Goal: Task Accomplishment & Management: Manage account settings

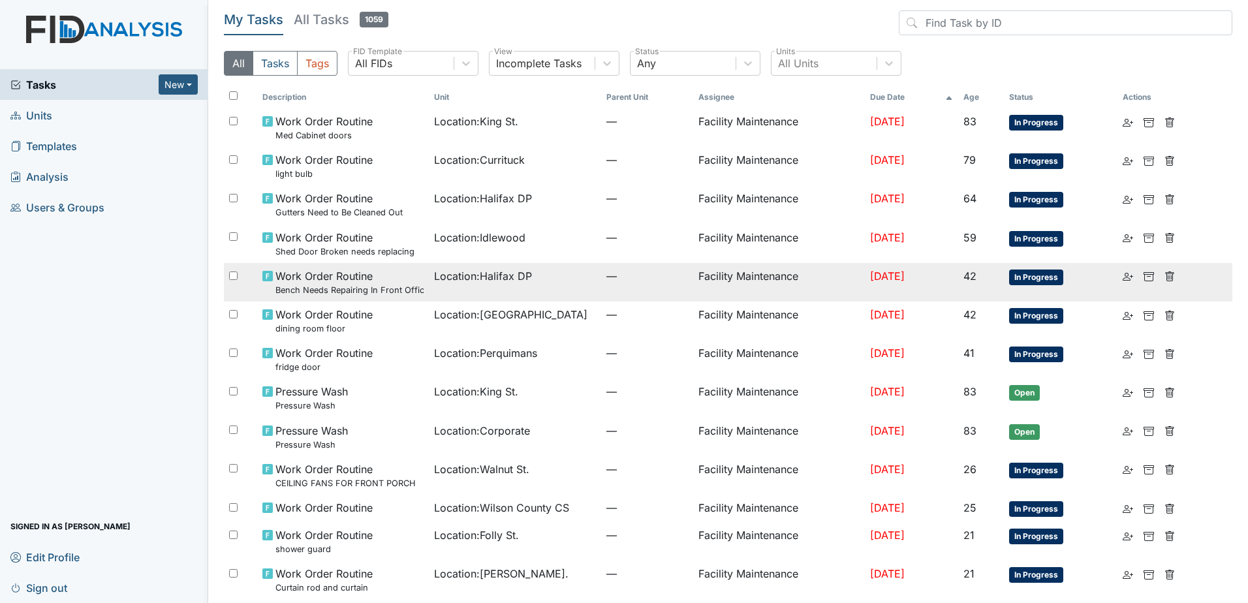
click at [550, 283] on div "Location : Halifax DP" at bounding box center [515, 276] width 162 height 16
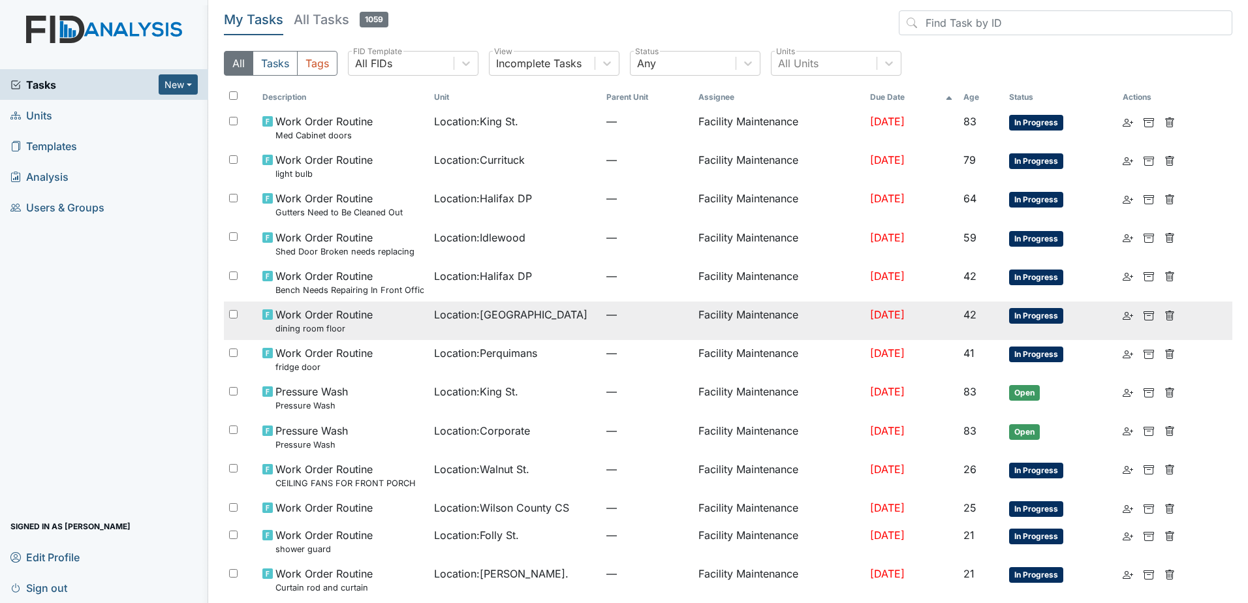
click at [523, 326] on td "Location : Lakeview" at bounding box center [515, 321] width 172 height 39
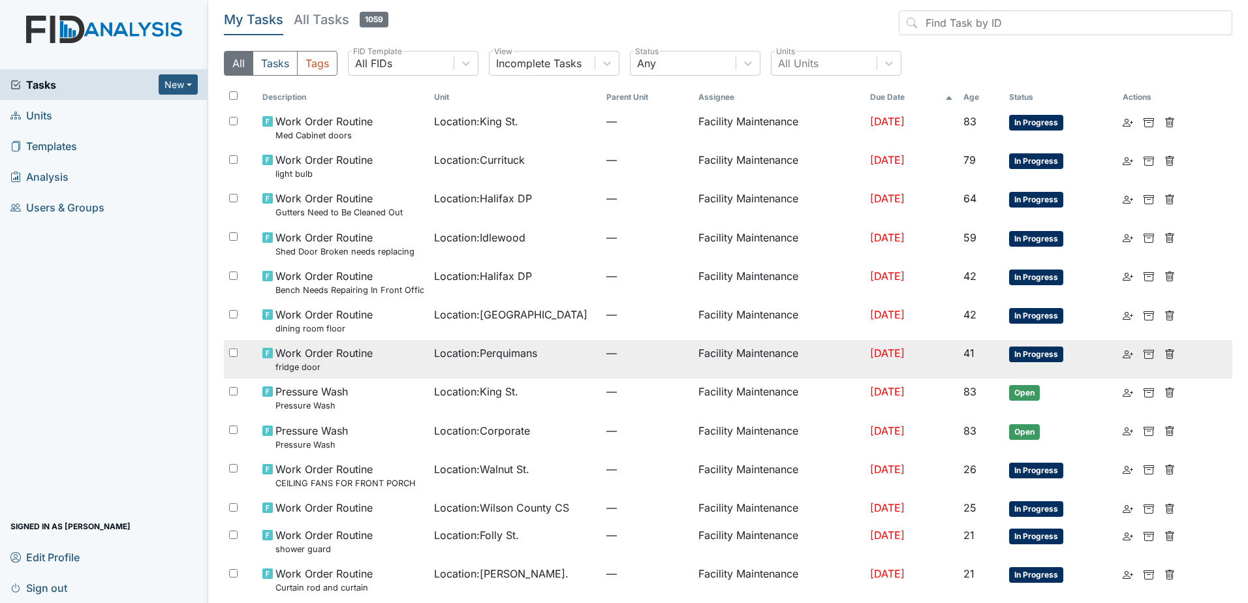
click at [471, 364] on td "Location : Perquimans" at bounding box center [515, 359] width 172 height 39
click at [956, 356] on td "[DATE]" at bounding box center [911, 359] width 93 height 39
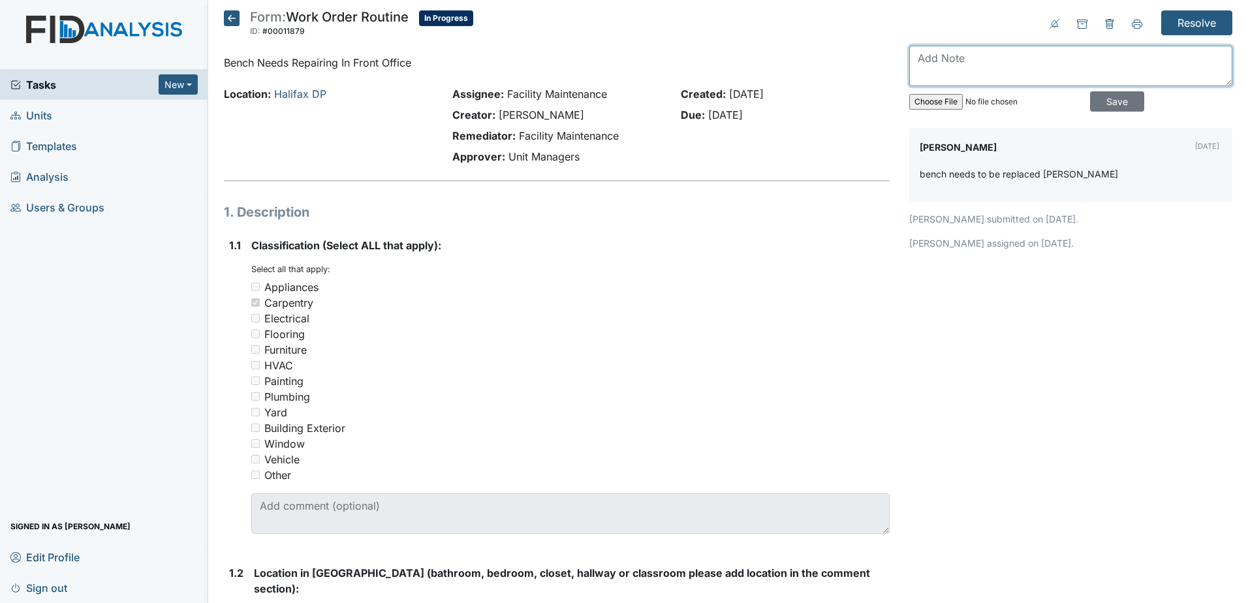
click at [959, 68] on textarea at bounding box center [1070, 66] width 323 height 40
type textarea "new bench came in [DATE]"
click at [1107, 90] on div "new bench came in [DATE] Save" at bounding box center [1070, 82] width 323 height 72
click at [1106, 98] on input "Save" at bounding box center [1117, 101] width 54 height 20
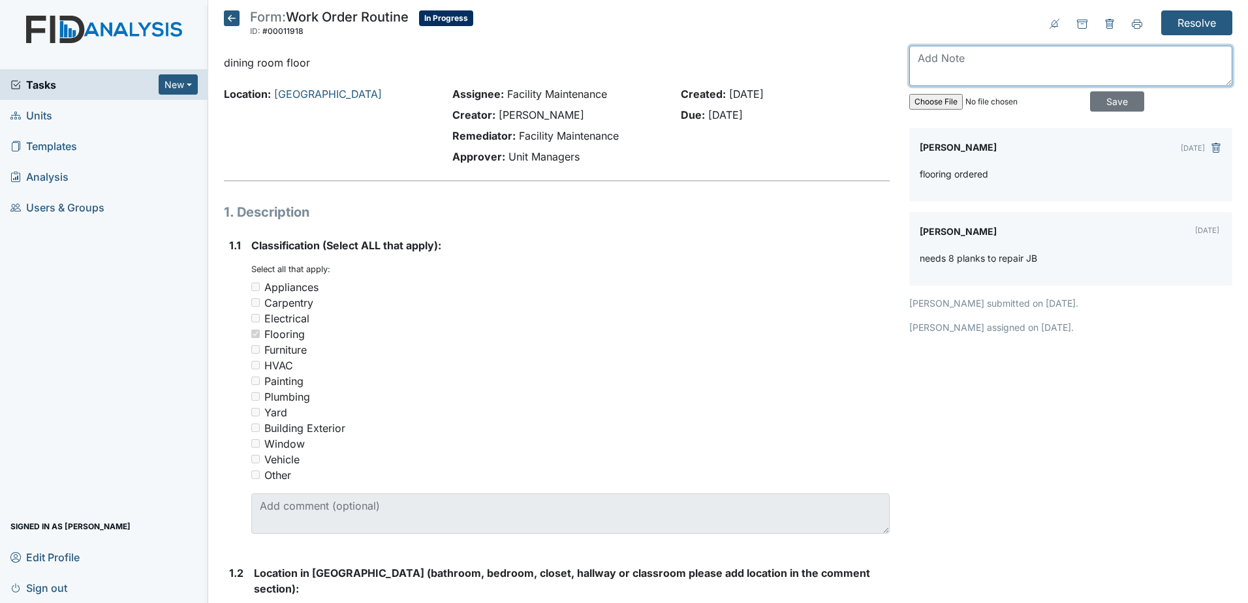
click at [1007, 64] on textarea at bounding box center [1070, 66] width 323 height 40
type textarea "flooring came in today"
click at [1090, 97] on input "Save" at bounding box center [1117, 101] width 54 height 20
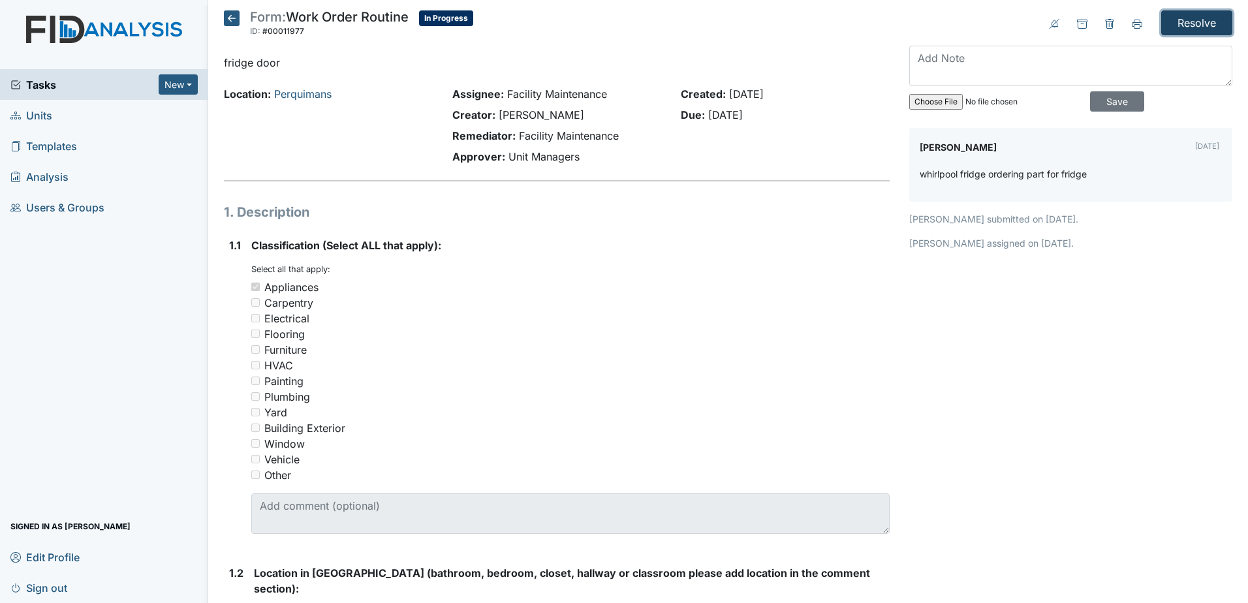
click at [1172, 25] on input "Resolve" at bounding box center [1196, 22] width 71 height 25
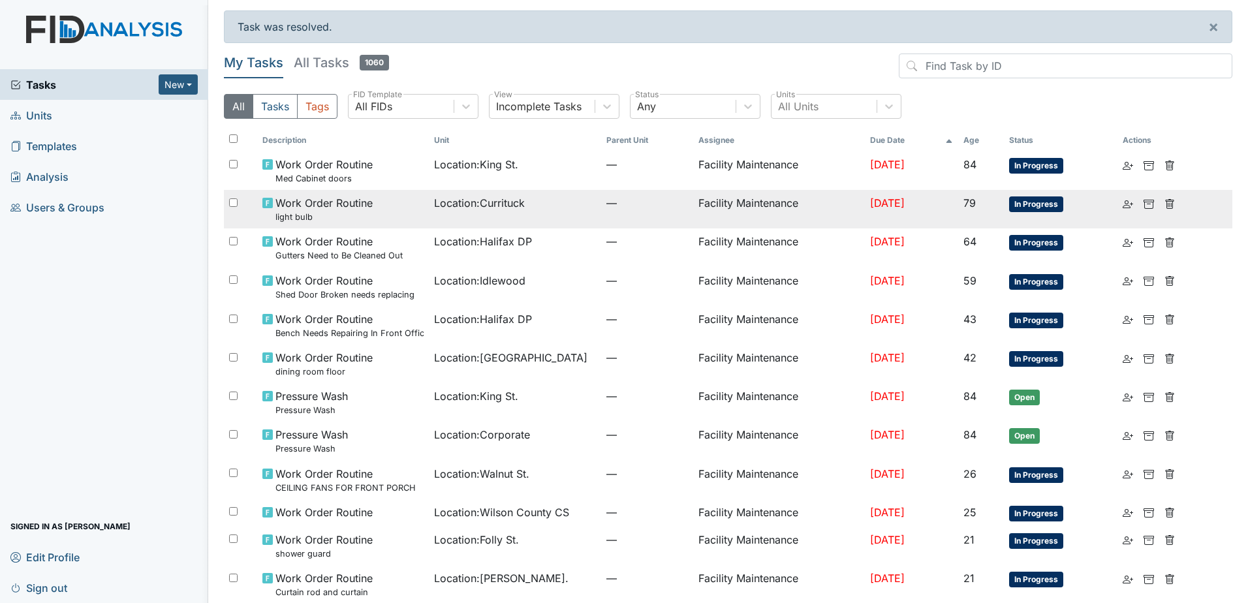
click at [382, 220] on div "Work Order Routine light bulb" at bounding box center [343, 209] width 162 height 28
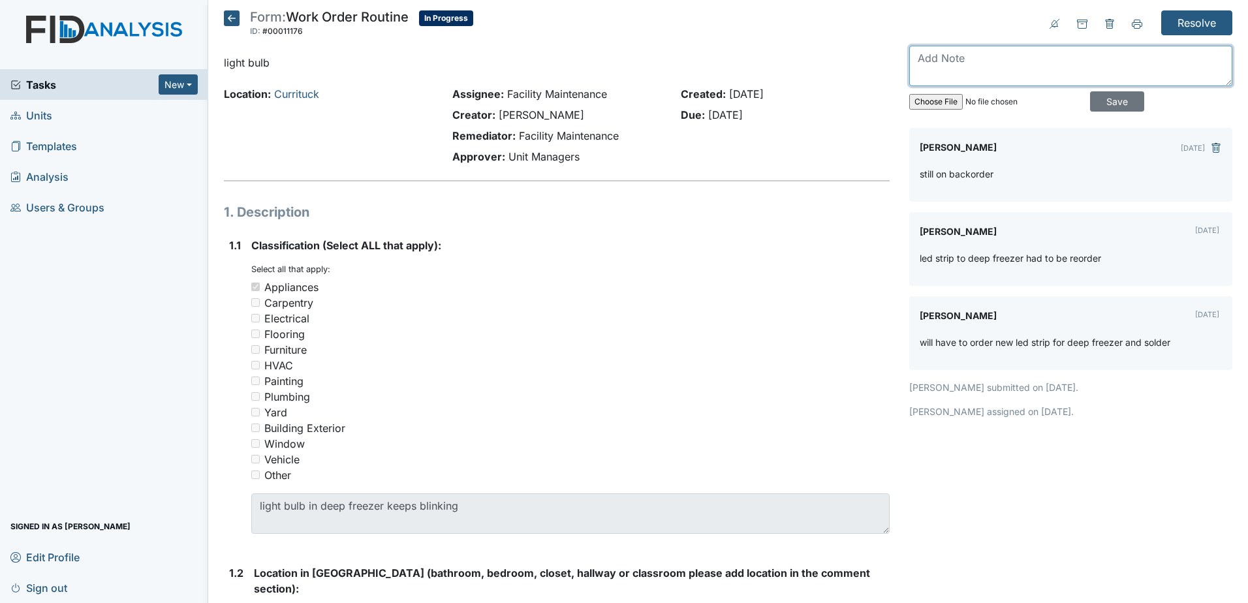
click at [972, 70] on textarea at bounding box center [1070, 66] width 323 height 40
type textarea "canceled order and got an alternative to try. This part is not available anywhe…"
click at [1111, 104] on input "Save" at bounding box center [1117, 101] width 54 height 20
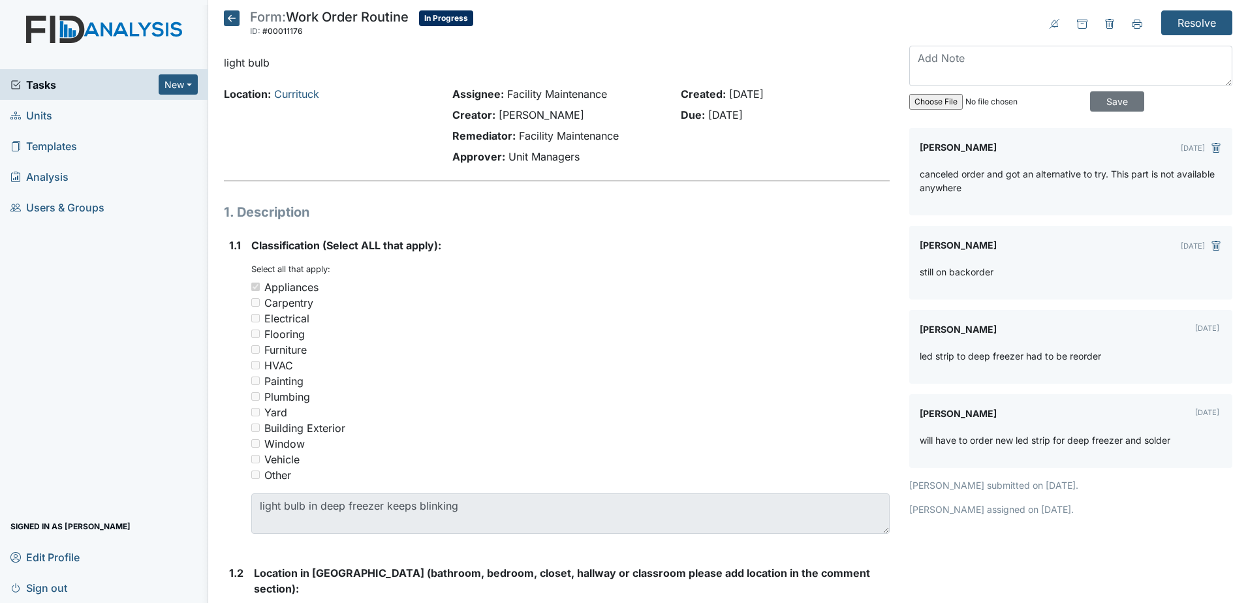
click at [73, 90] on span "Tasks" at bounding box center [84, 85] width 148 height 16
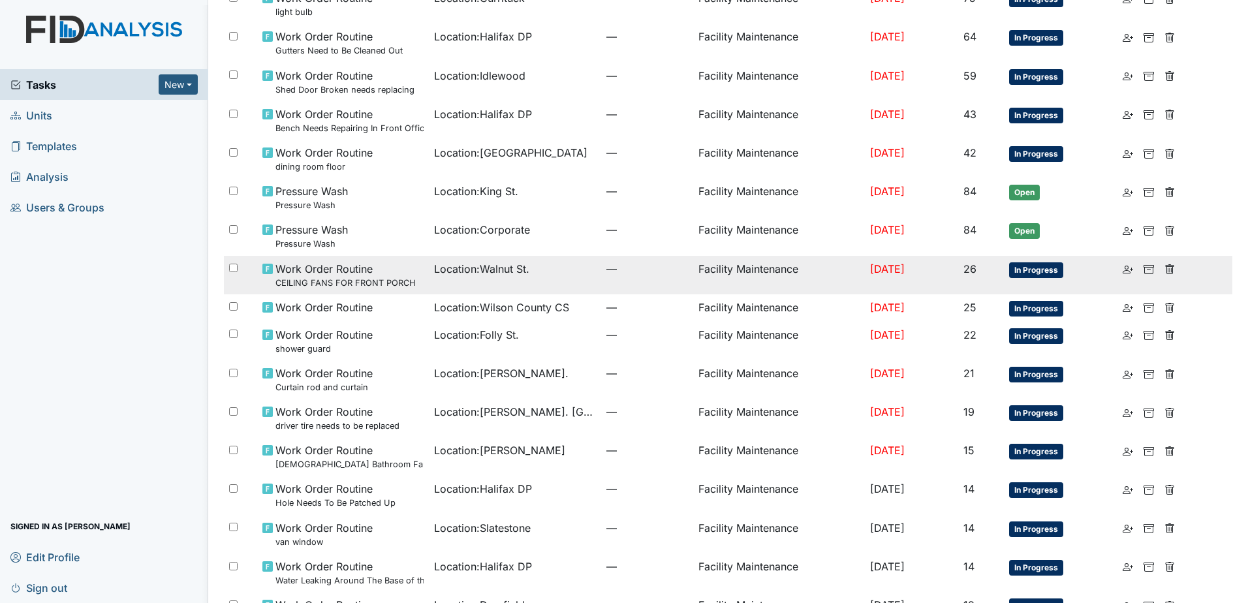
scroll to position [196, 0]
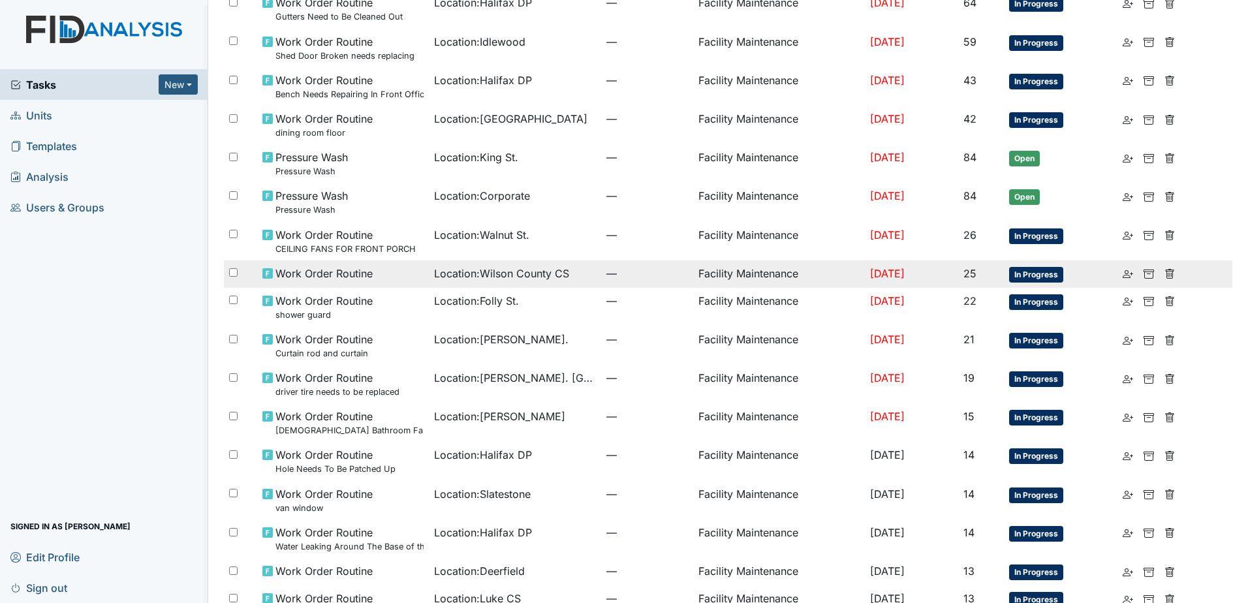
click at [630, 281] on td "—" at bounding box center [647, 273] width 92 height 27
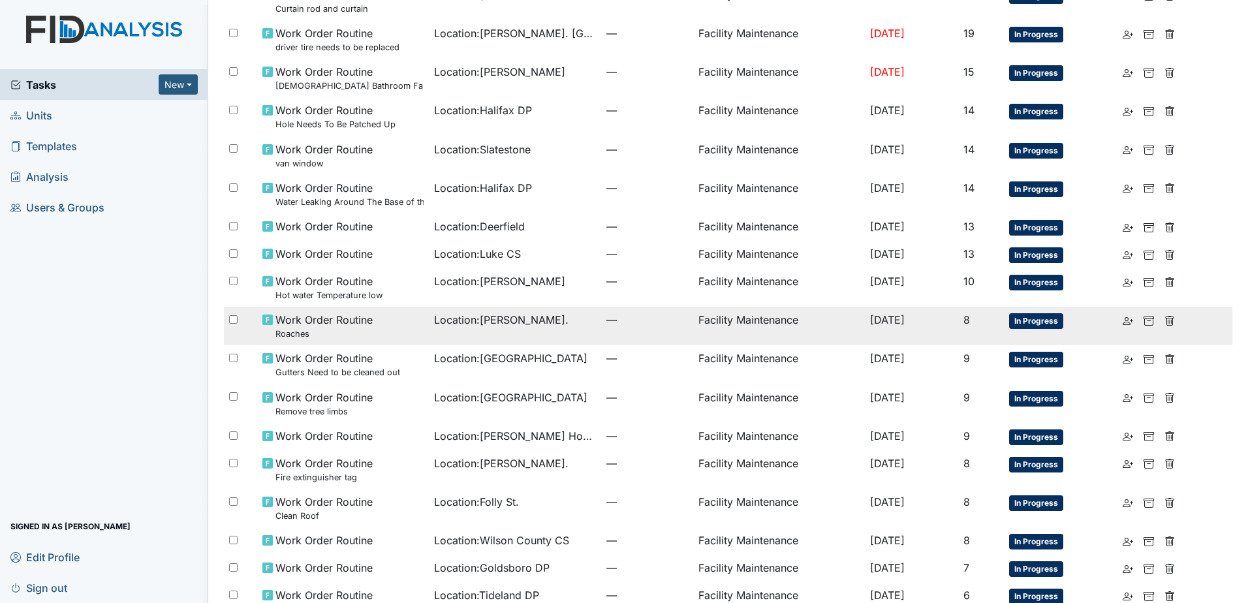
scroll to position [642, 0]
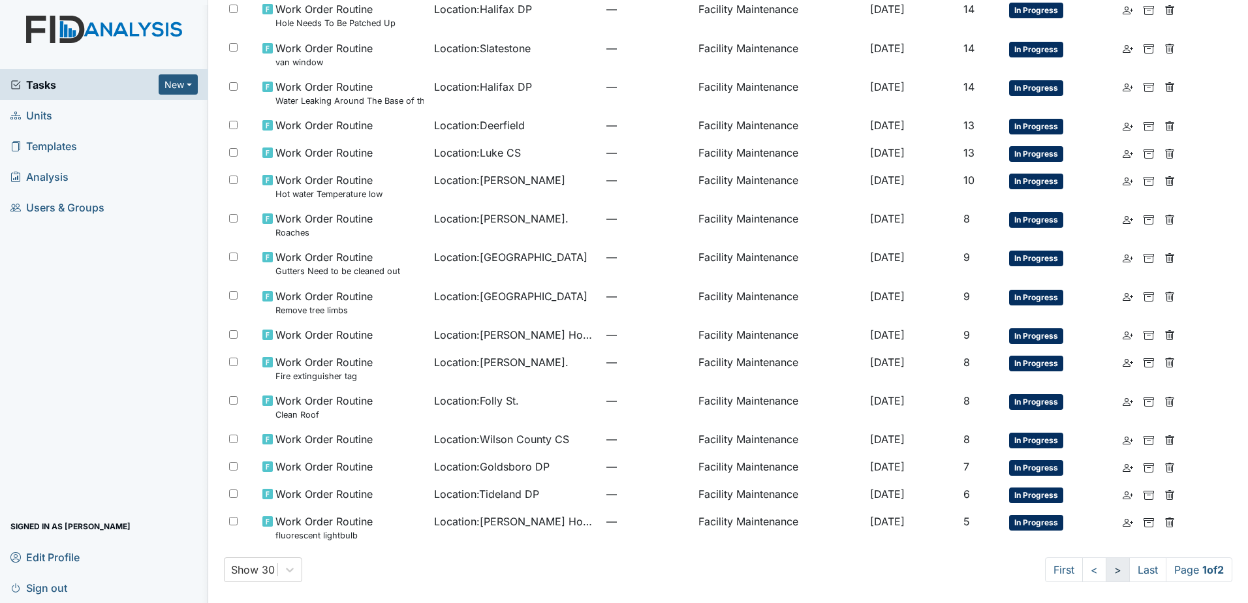
click at [1108, 570] on link ">" at bounding box center [1118, 569] width 24 height 25
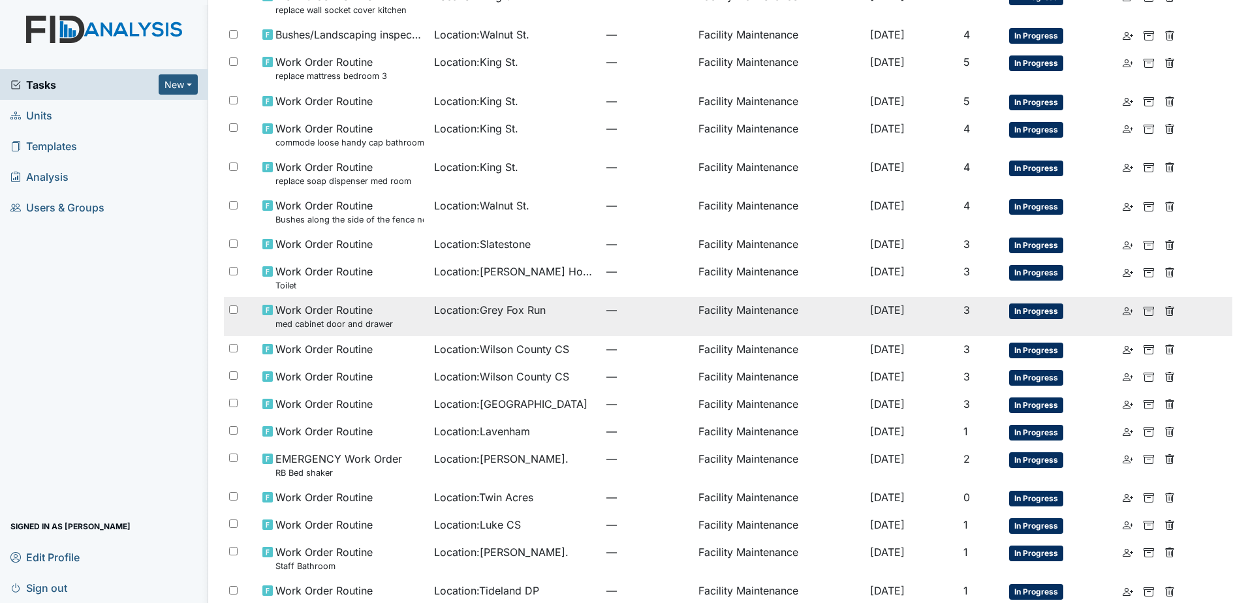
scroll to position [131, 0]
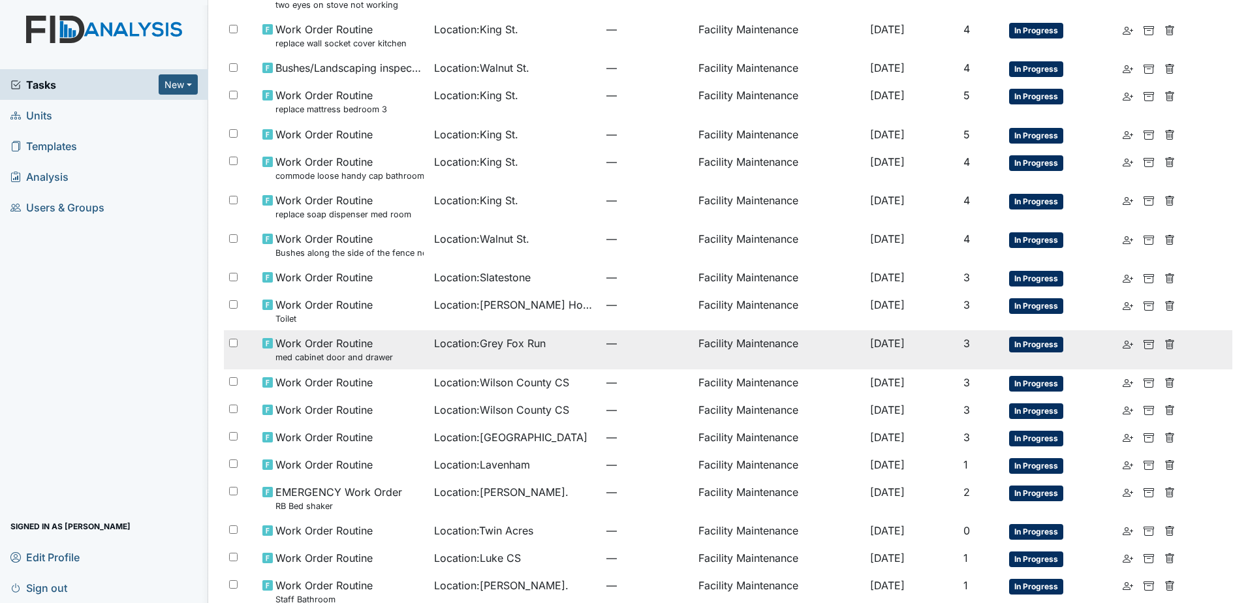
click at [523, 353] on td "Location : Grey Fox Run" at bounding box center [515, 349] width 172 height 39
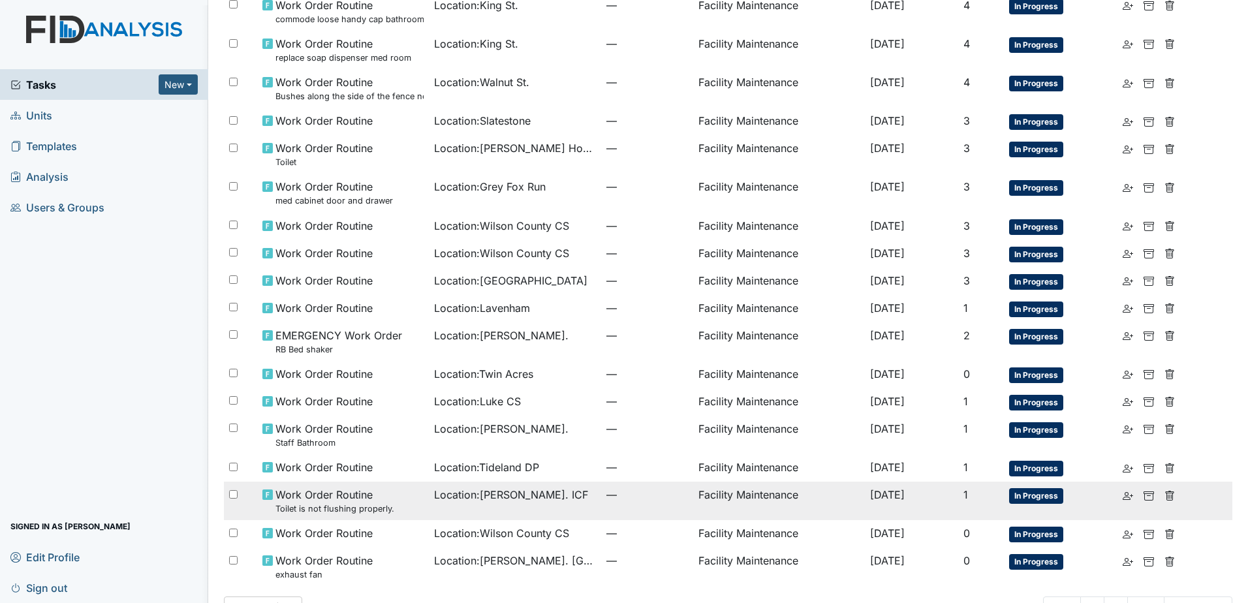
scroll to position [326, 0]
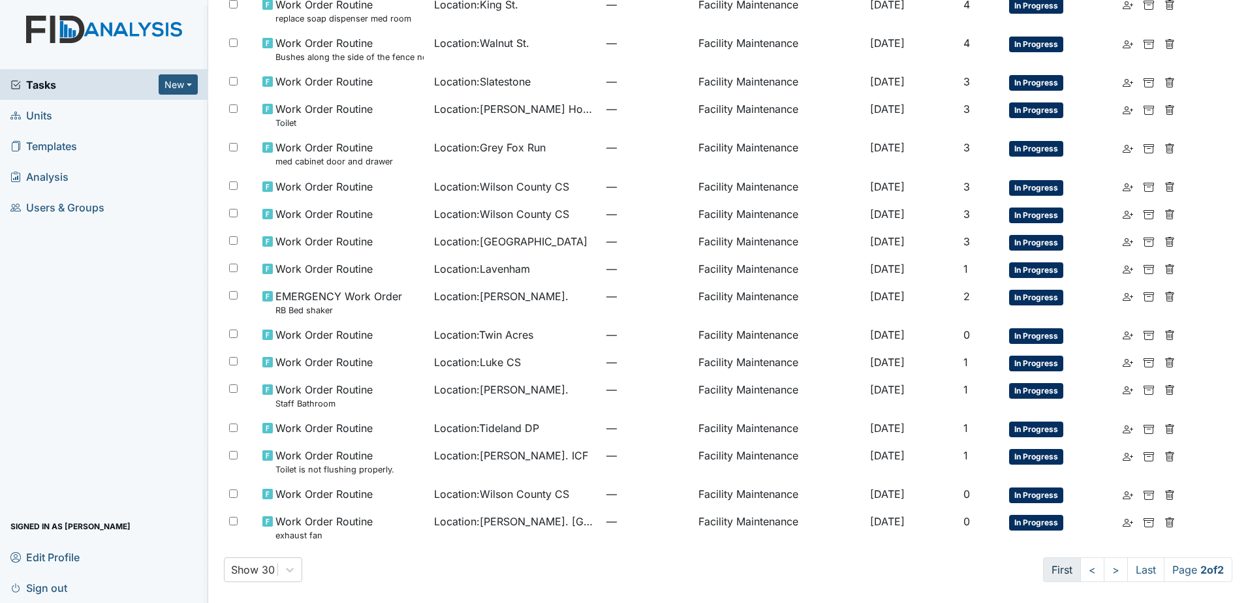
click at [1058, 567] on link "First" at bounding box center [1062, 569] width 38 height 25
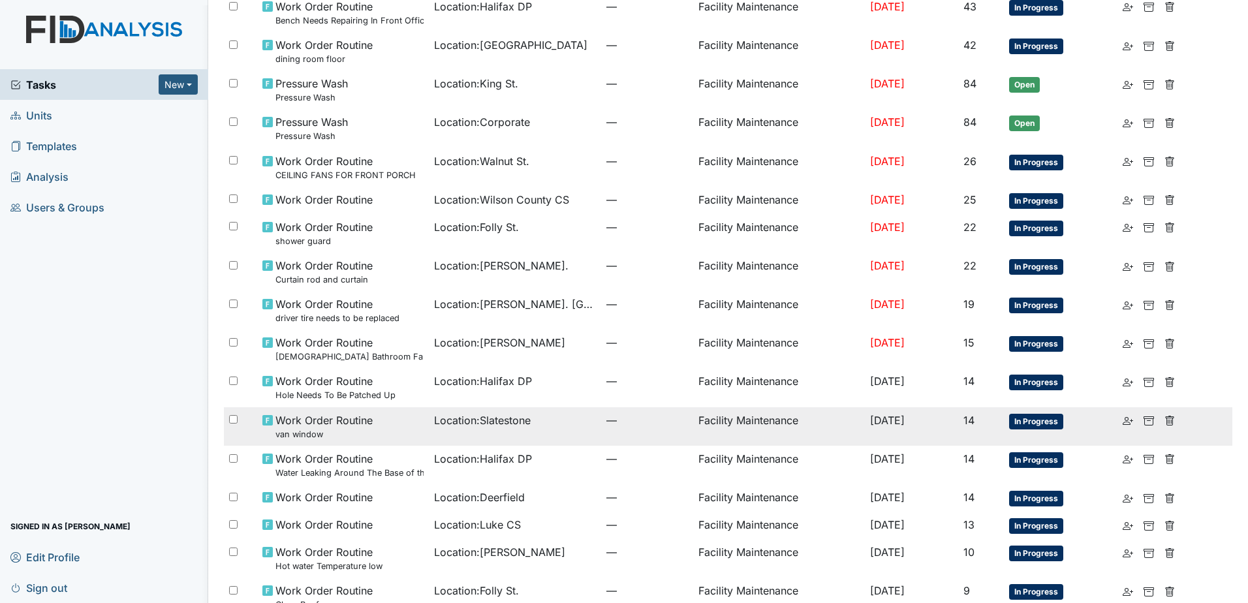
scroll to position [250, 0]
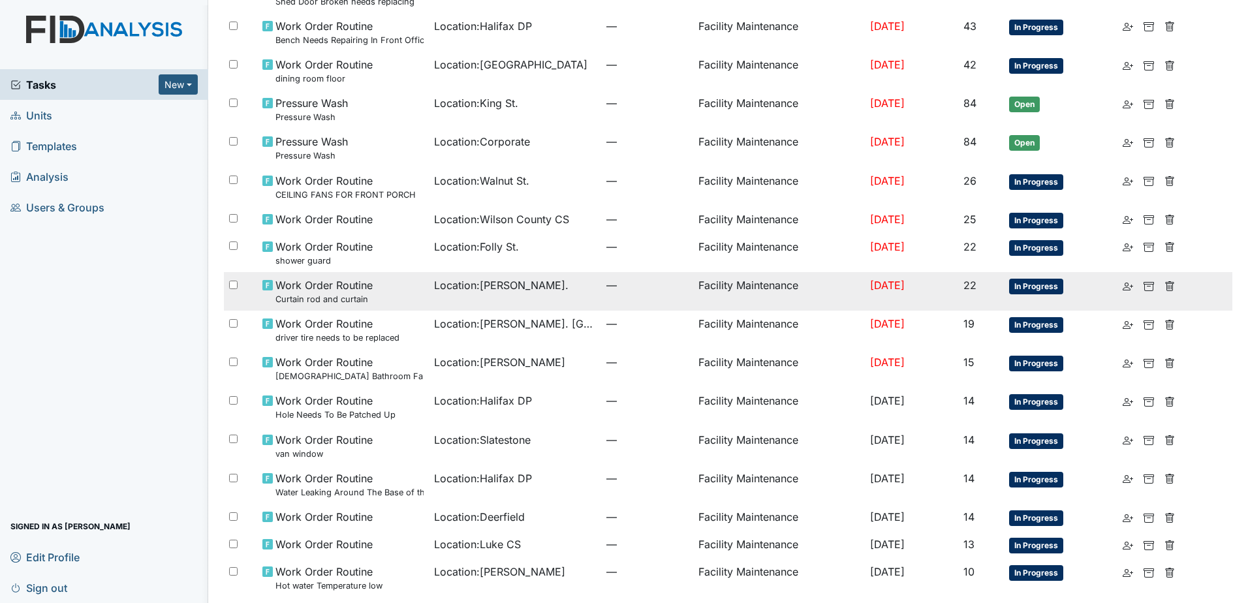
click at [557, 300] on td "Location : William St." at bounding box center [515, 291] width 172 height 39
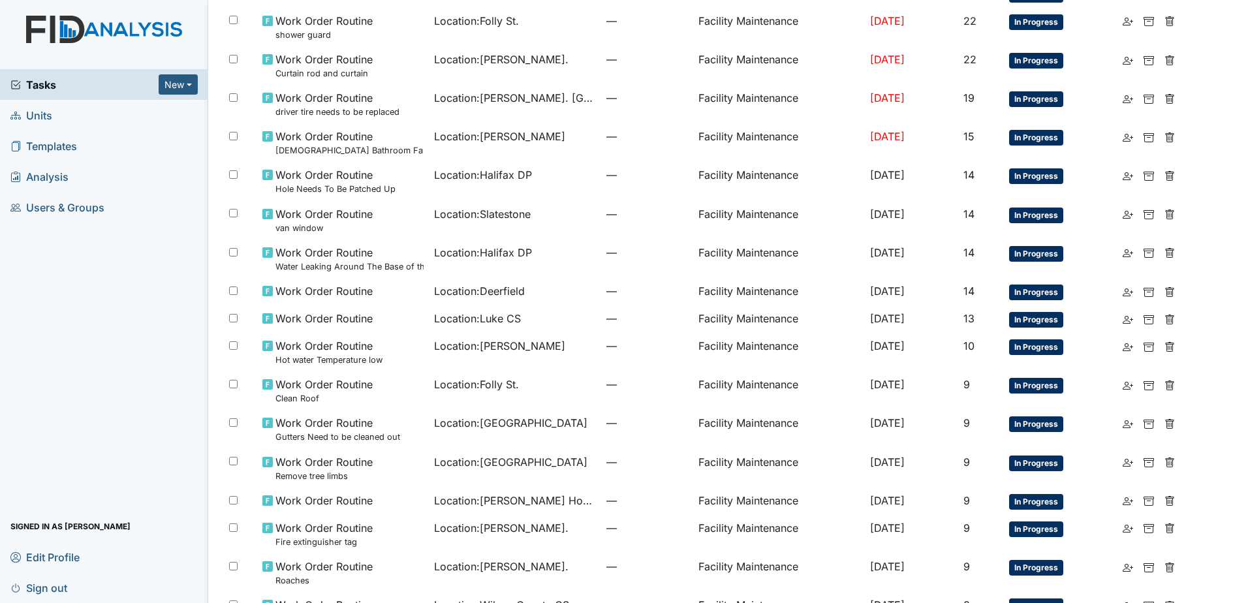
scroll to position [642, 0]
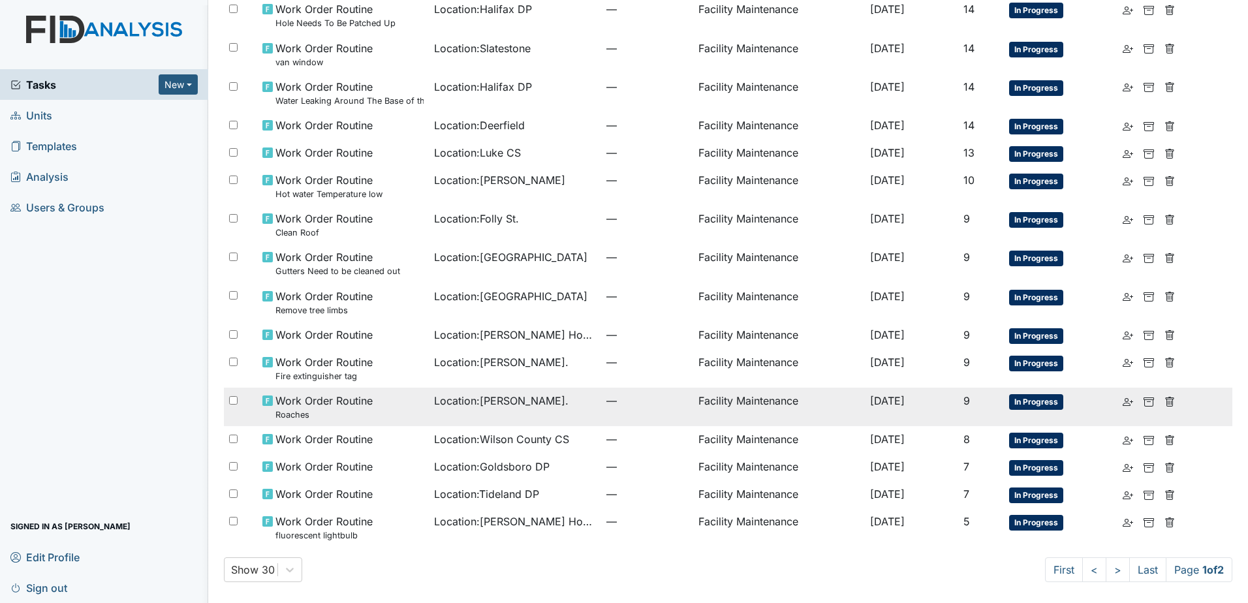
click at [433, 414] on td "Location : William St." at bounding box center [515, 407] width 172 height 39
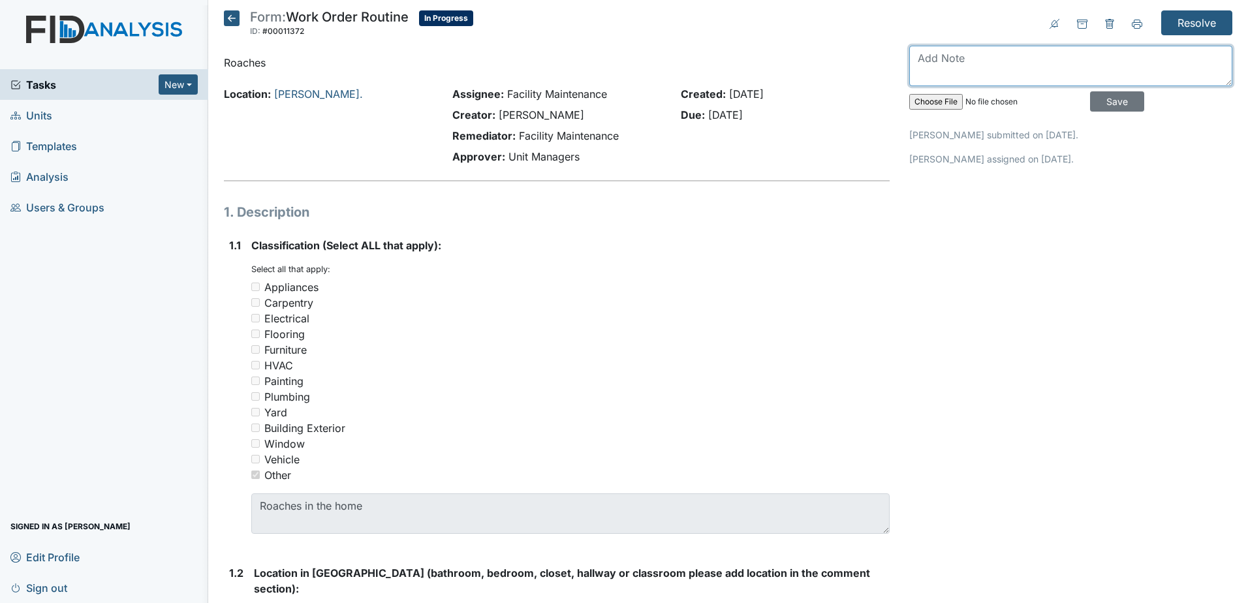
click at [994, 62] on textarea at bounding box center [1070, 66] width 323 height 40
type textarea "griffins sprayed"
click at [1102, 89] on div "griffins sprayed Save" at bounding box center [1070, 82] width 323 height 72
click at [1110, 94] on input "Save" at bounding box center [1117, 101] width 54 height 20
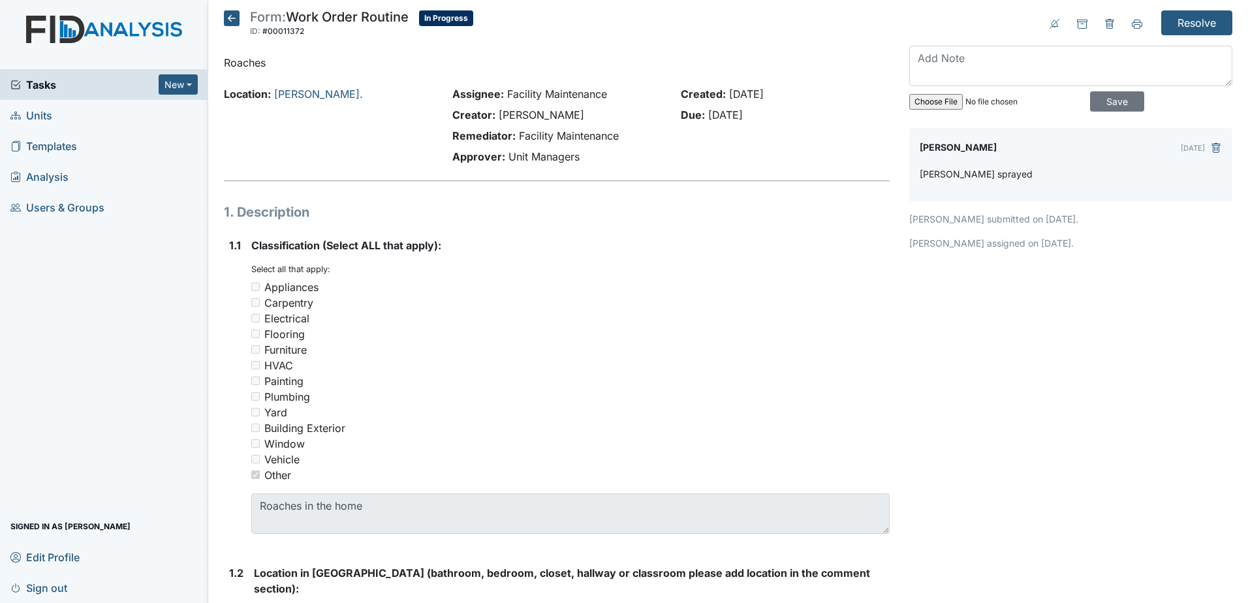
click at [1216, 26] on input "Resolve" at bounding box center [1196, 22] width 71 height 25
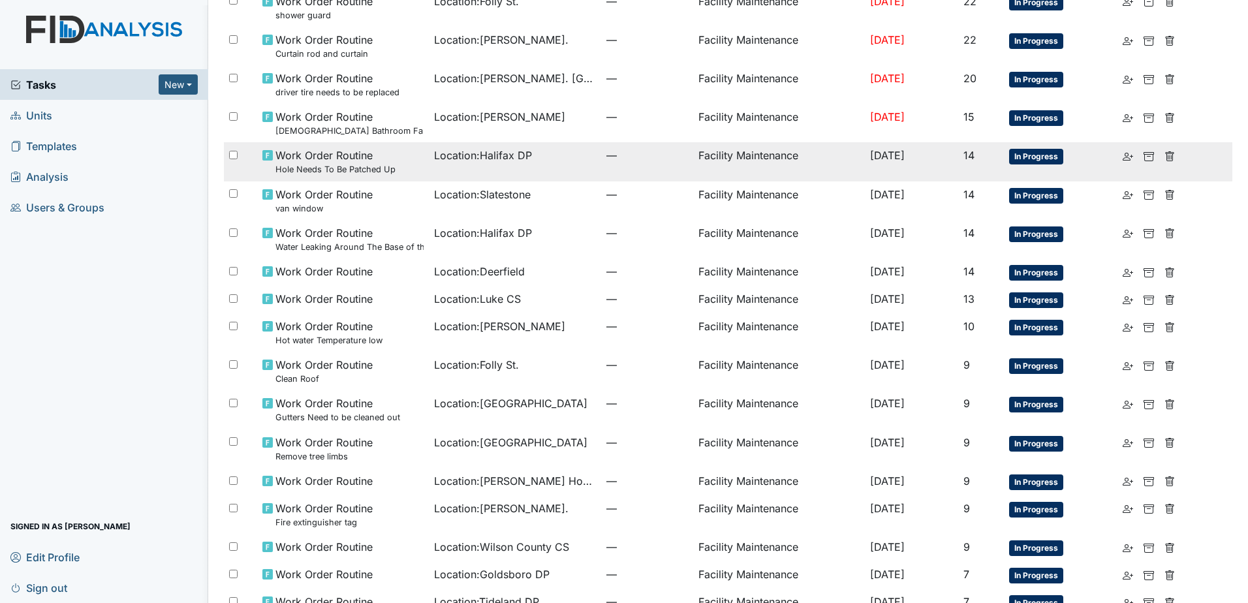
scroll to position [587, 0]
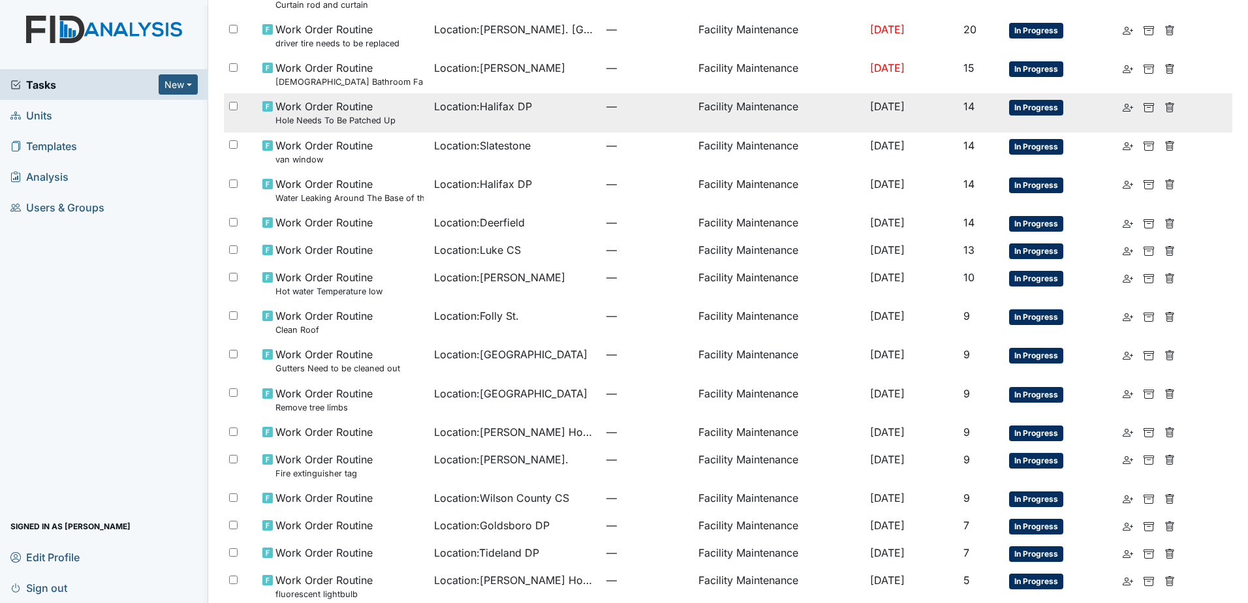
click at [401, 129] on td "Work Order Routine Hole Needs To Be Patched Up" at bounding box center [343, 112] width 172 height 39
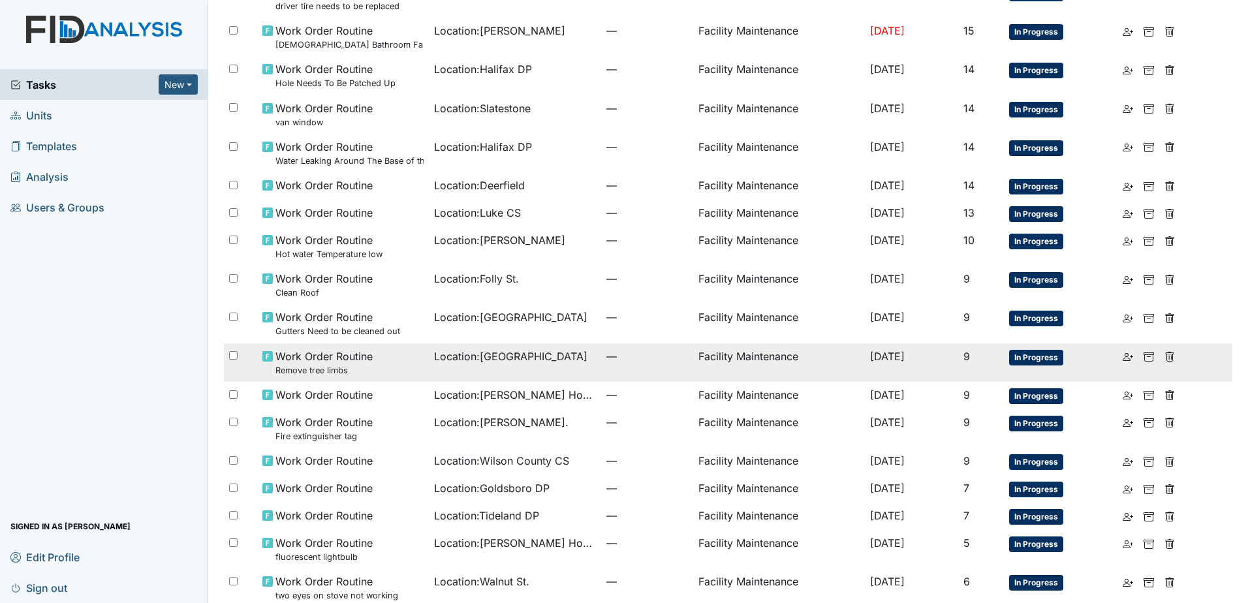
scroll to position [685, 0]
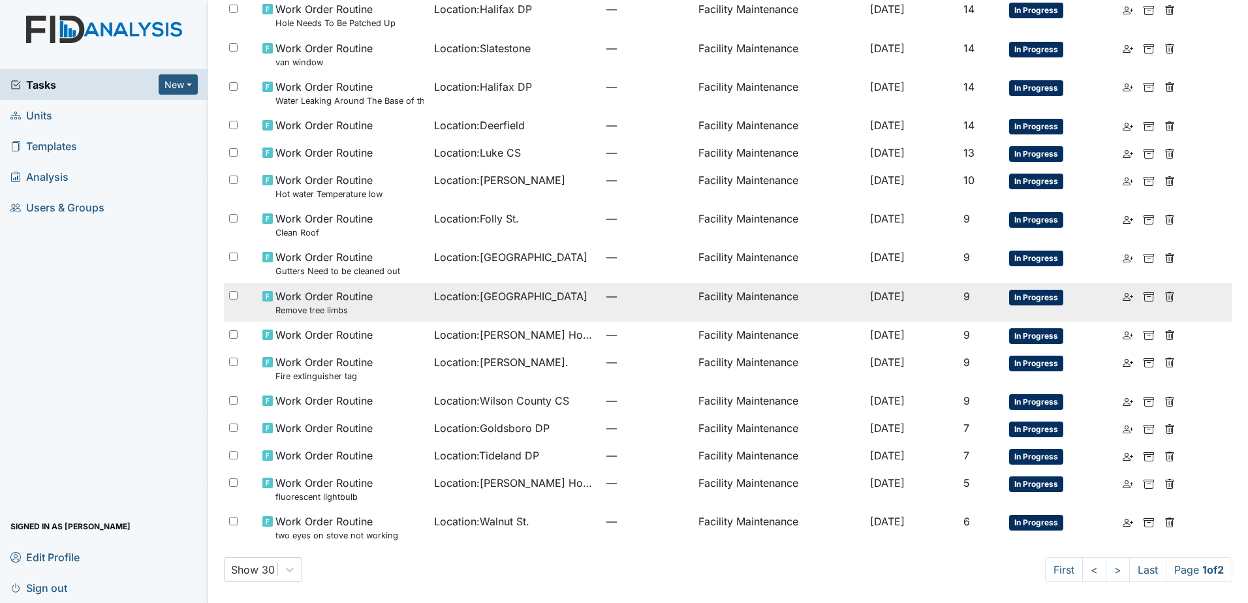
click at [352, 310] on small "Remove tree limbs" at bounding box center [323, 310] width 97 height 12
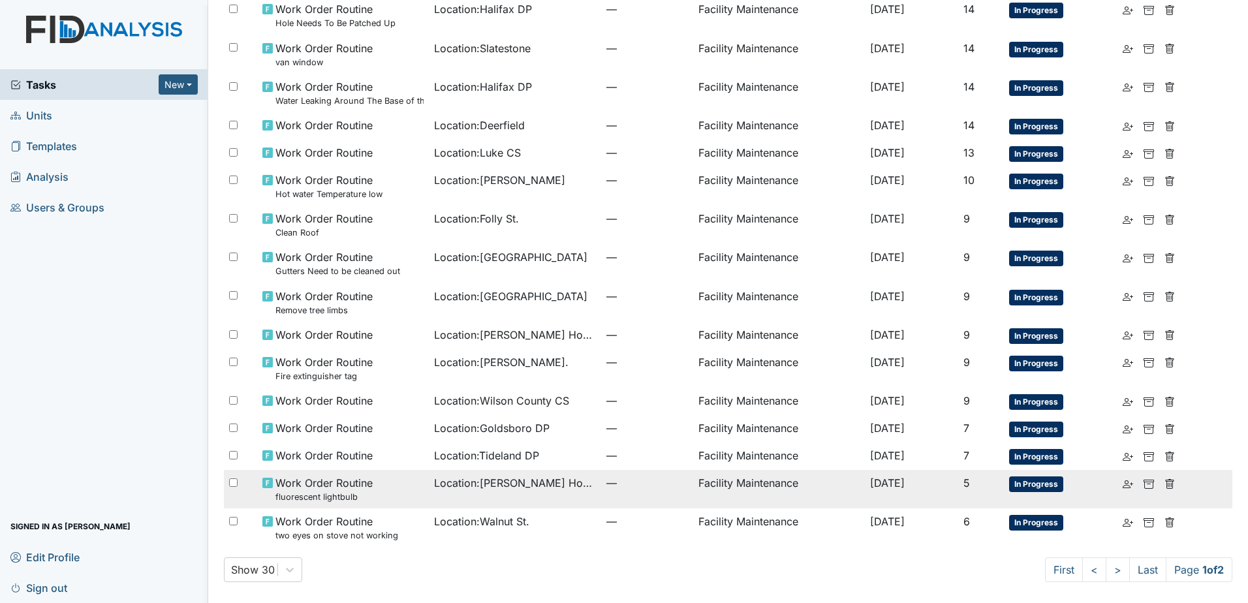
click at [460, 485] on span "Location : Scott House" at bounding box center [515, 483] width 162 height 16
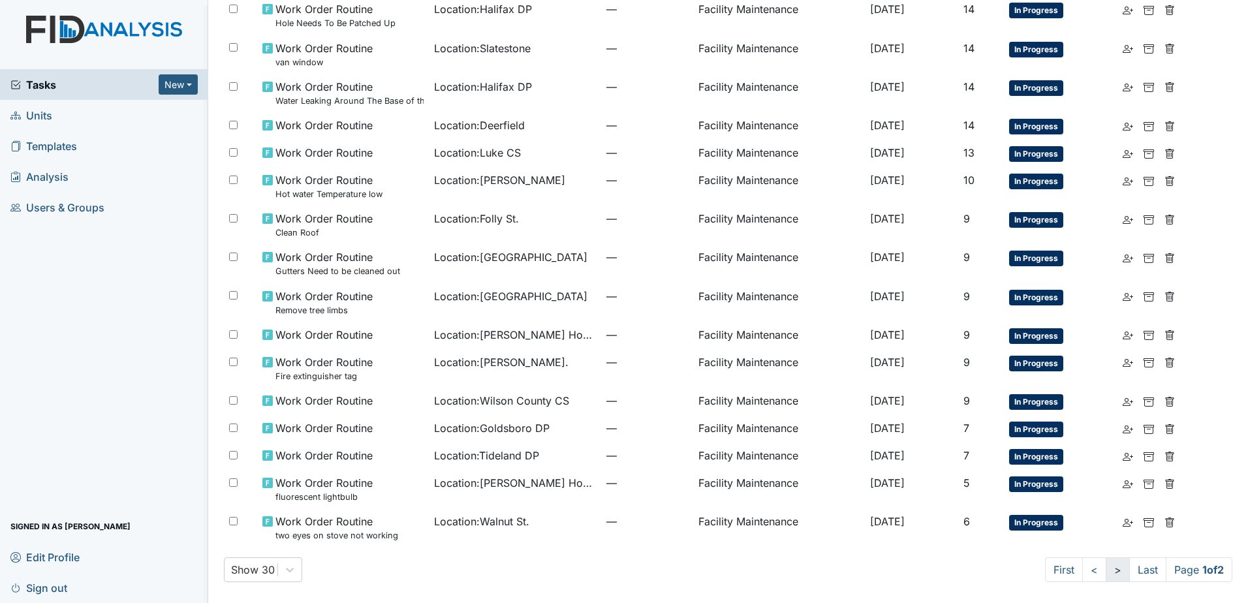
click at [1106, 563] on link ">" at bounding box center [1118, 569] width 24 height 25
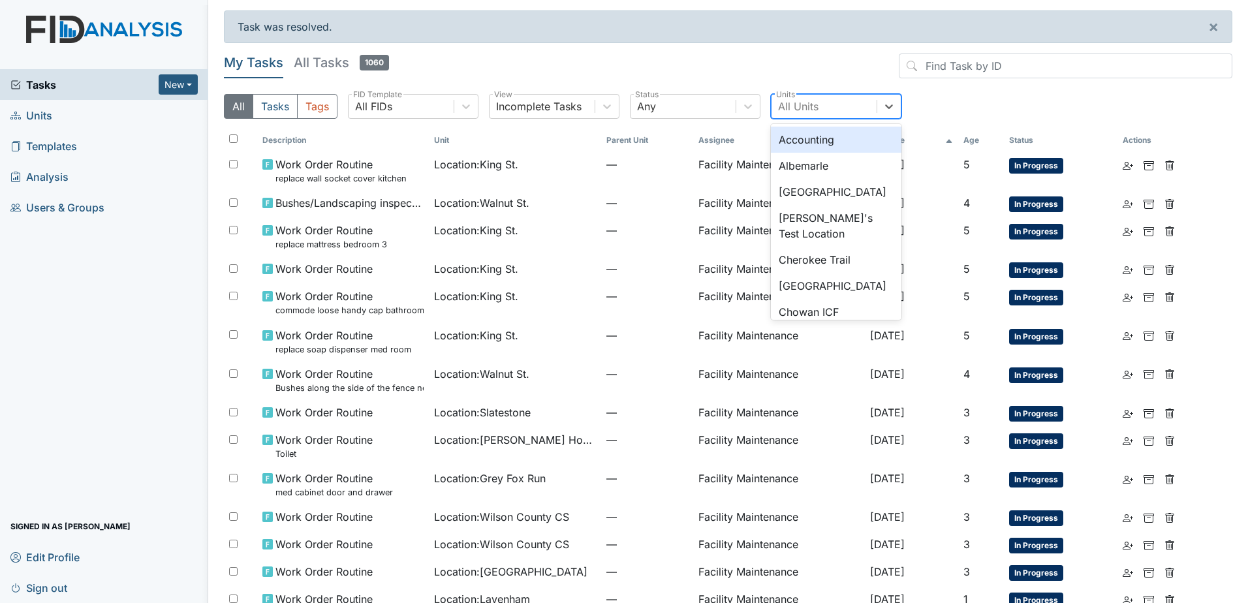
click at [809, 102] on div "All Units" at bounding box center [798, 107] width 40 height 16
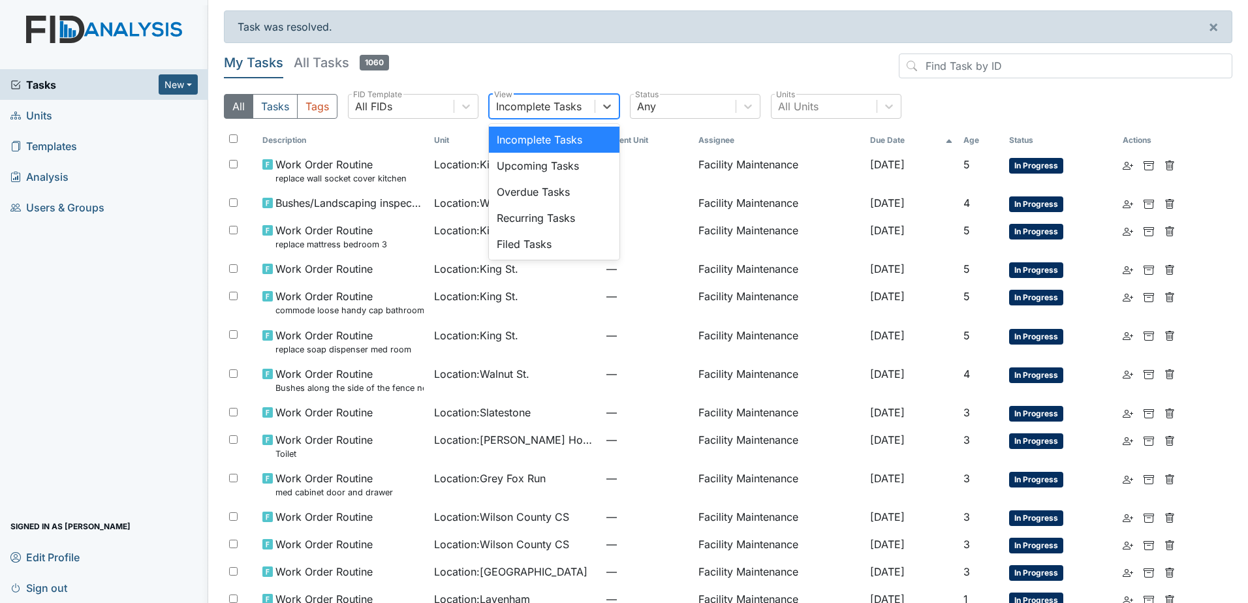
click at [529, 112] on div "Incomplete Tasks" at bounding box center [539, 107] width 86 height 16
click at [434, 110] on div "All FIDs" at bounding box center [401, 106] width 105 height 23
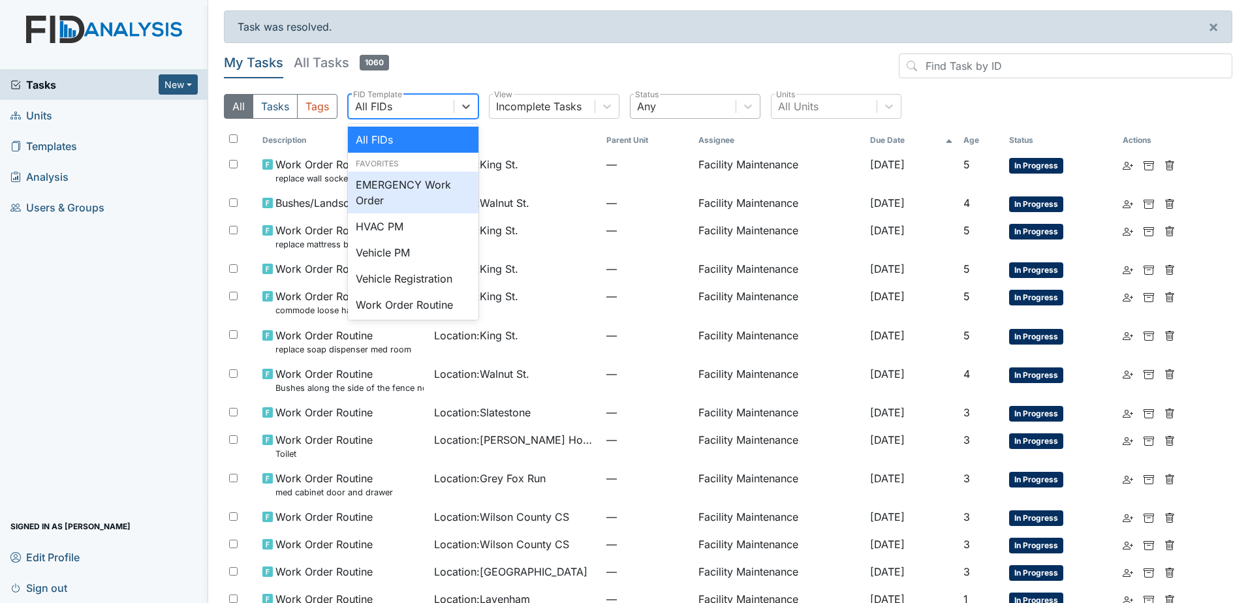
click at [697, 97] on div "Any" at bounding box center [683, 106] width 105 height 23
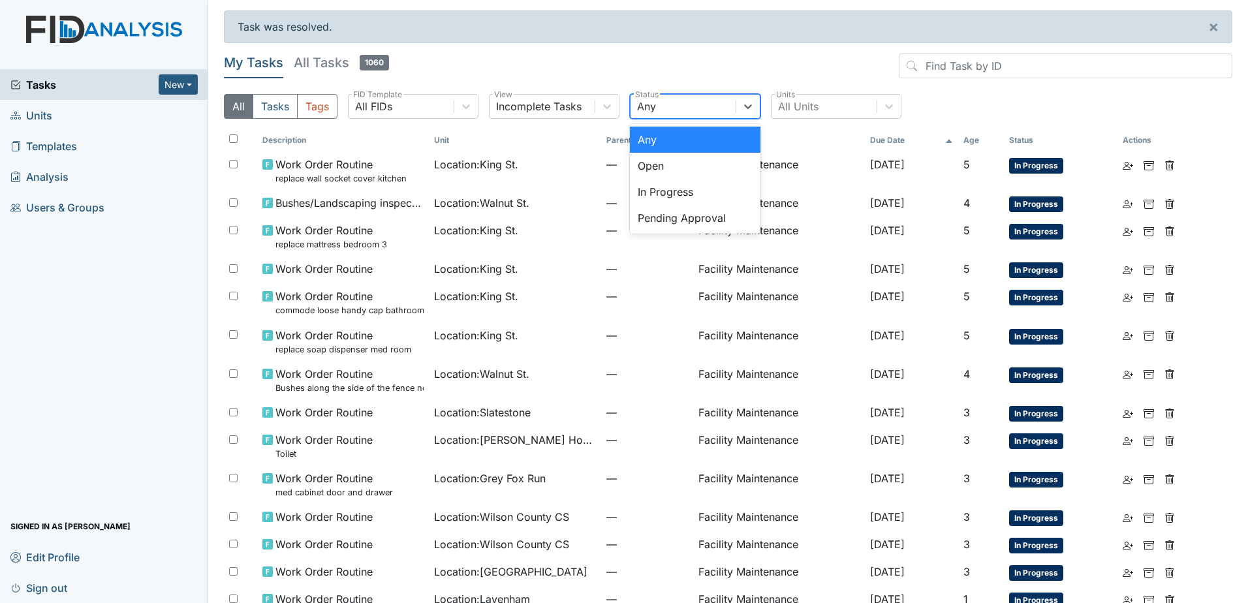
click at [334, 64] on h5 "All Tasks 1060" at bounding box center [341, 63] width 95 height 18
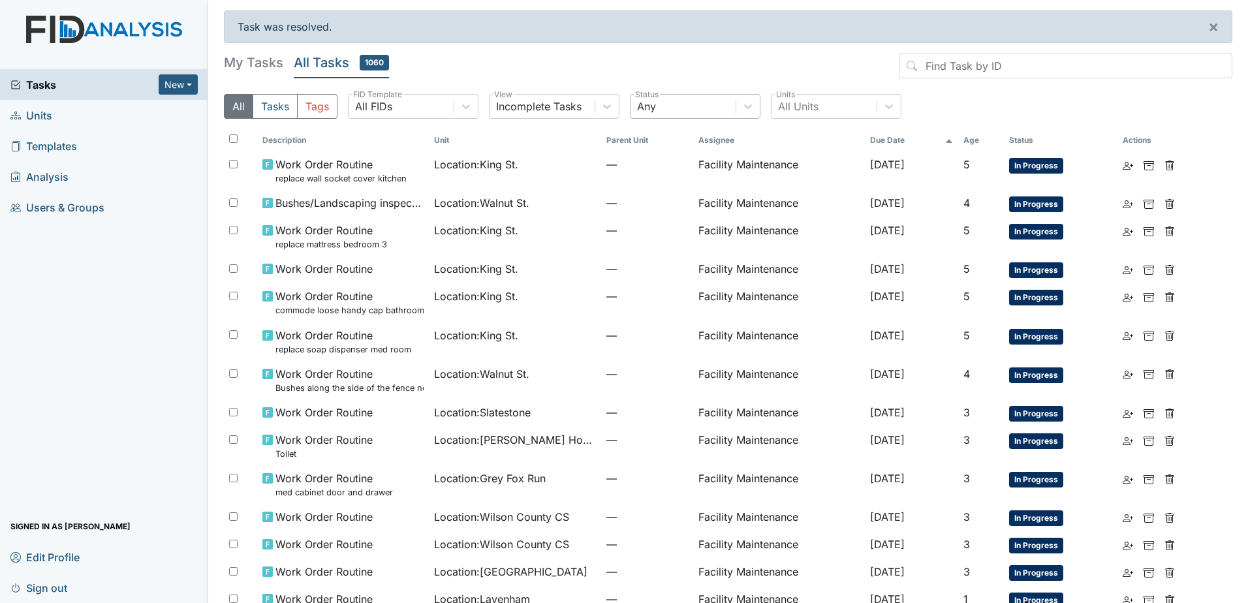
click at [702, 111] on div "Any" at bounding box center [683, 106] width 105 height 23
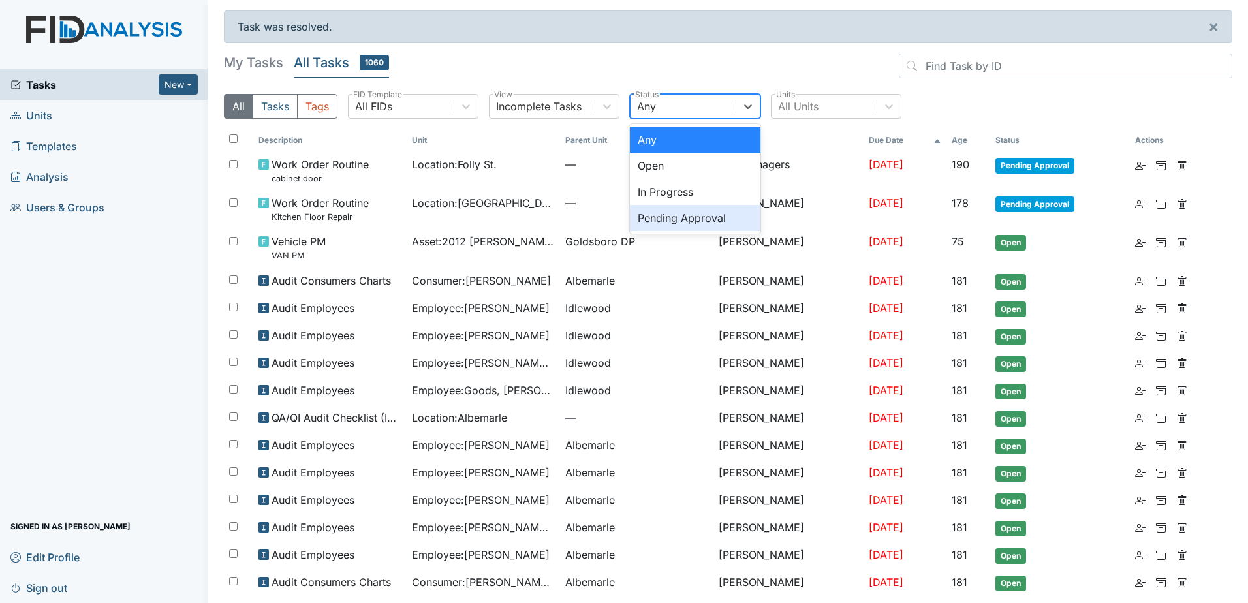
click at [689, 219] on div "Pending Approval" at bounding box center [695, 218] width 131 height 26
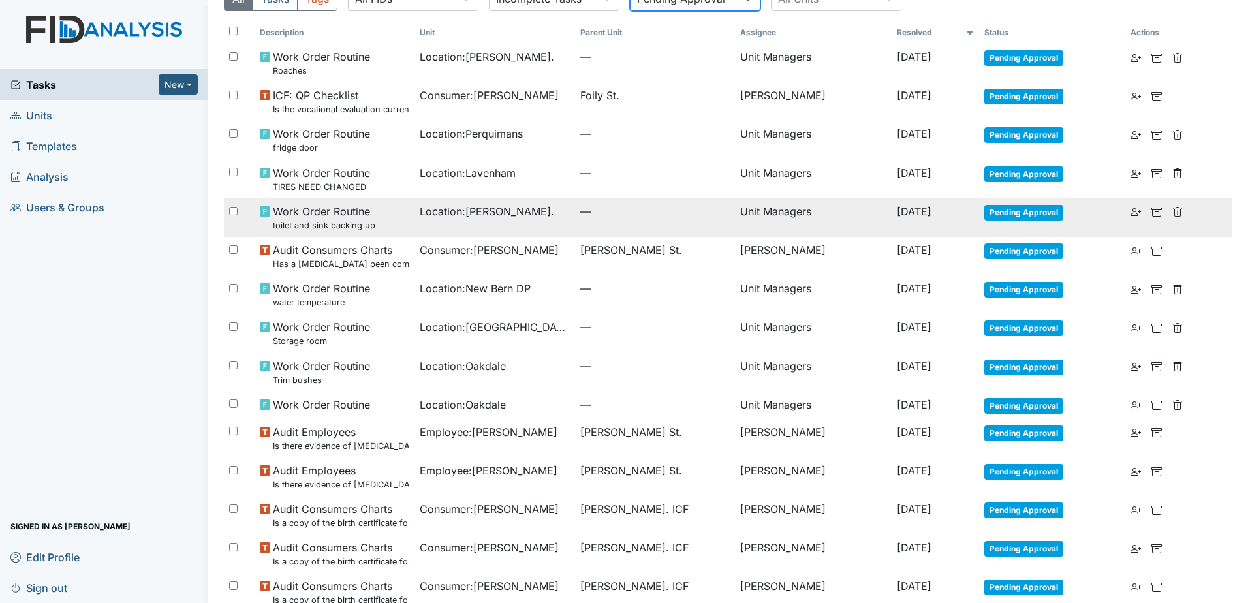
scroll to position [131, 0]
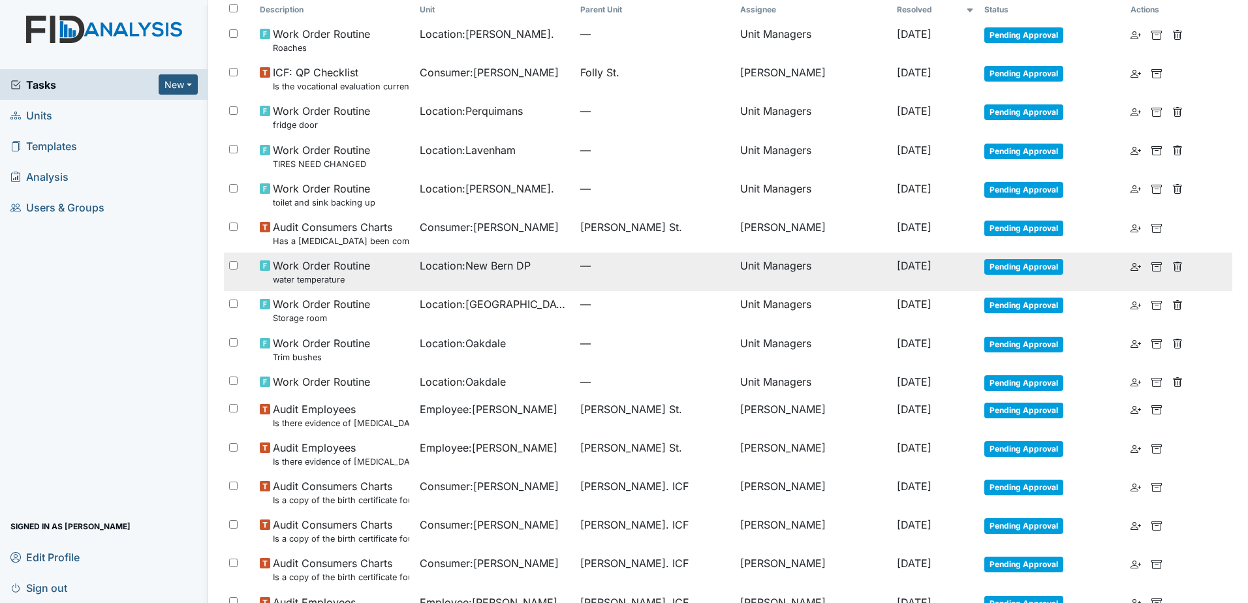
click at [892, 281] on td "[DATE]" at bounding box center [935, 272] width 87 height 39
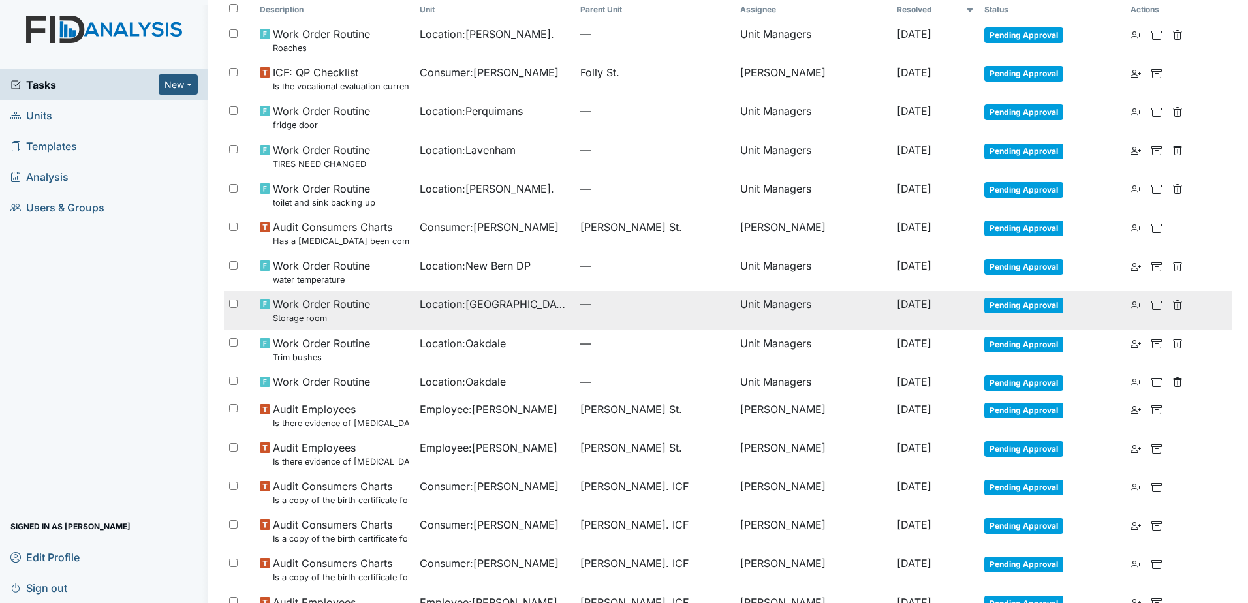
click at [834, 304] on td "Unit Managers" at bounding box center [813, 310] width 157 height 39
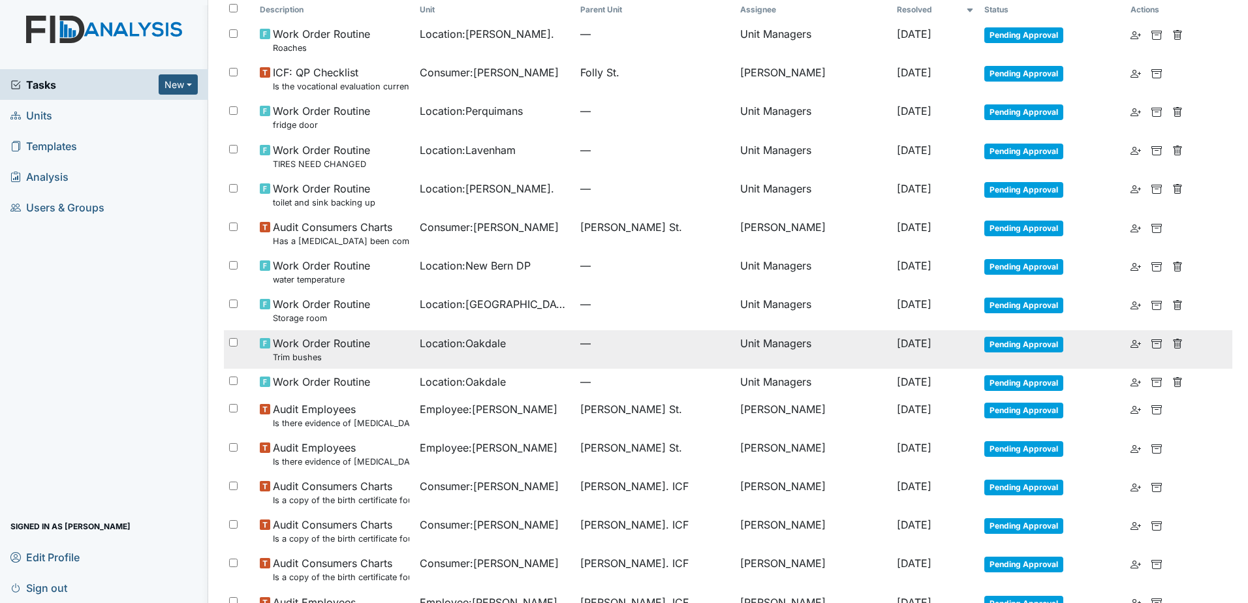
click at [691, 345] on span "—" at bounding box center [654, 343] width 149 height 16
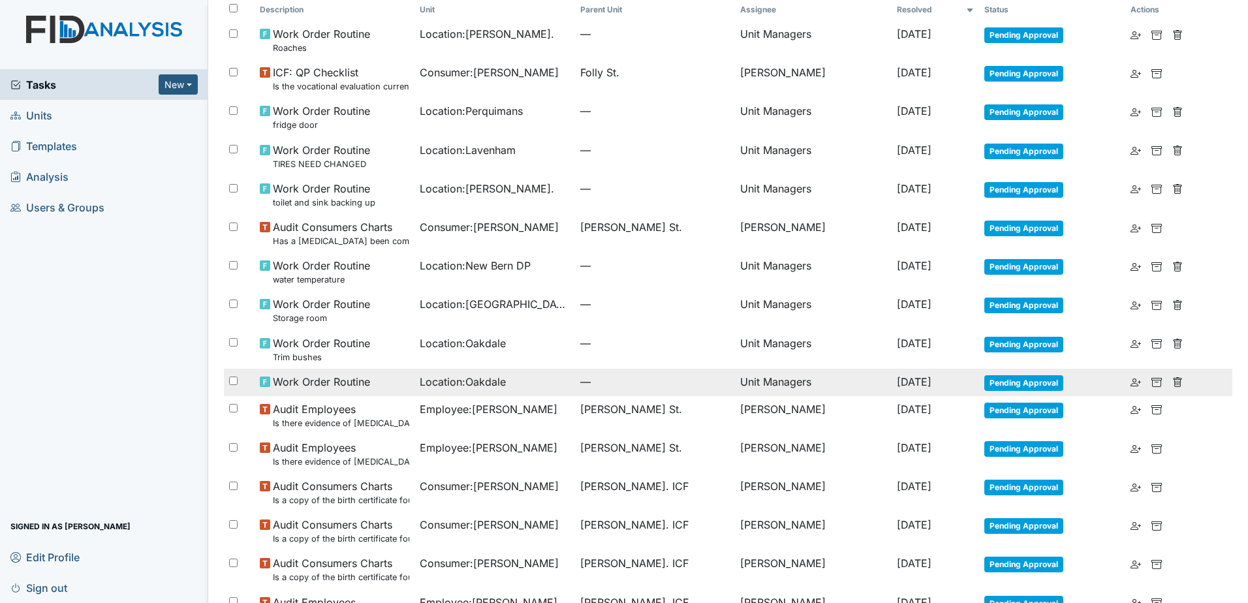
click at [614, 389] on span "—" at bounding box center [654, 382] width 149 height 16
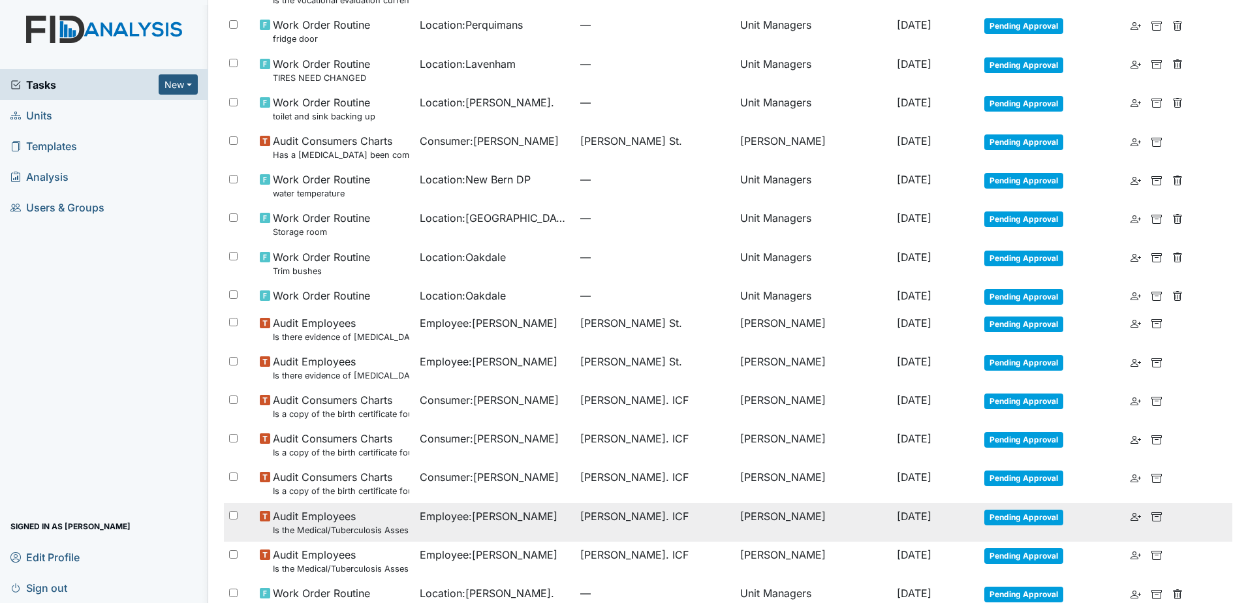
scroll to position [0, 0]
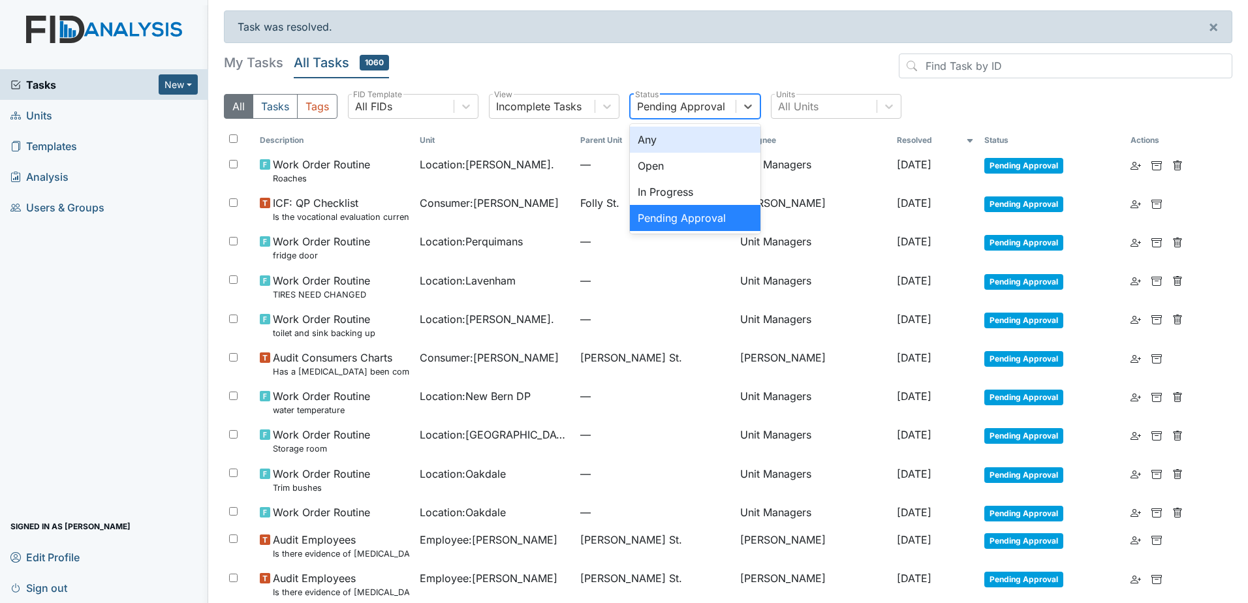
click at [730, 110] on div "Pending Approval" at bounding box center [683, 106] width 105 height 23
click at [706, 141] on div "Any" at bounding box center [695, 140] width 131 height 26
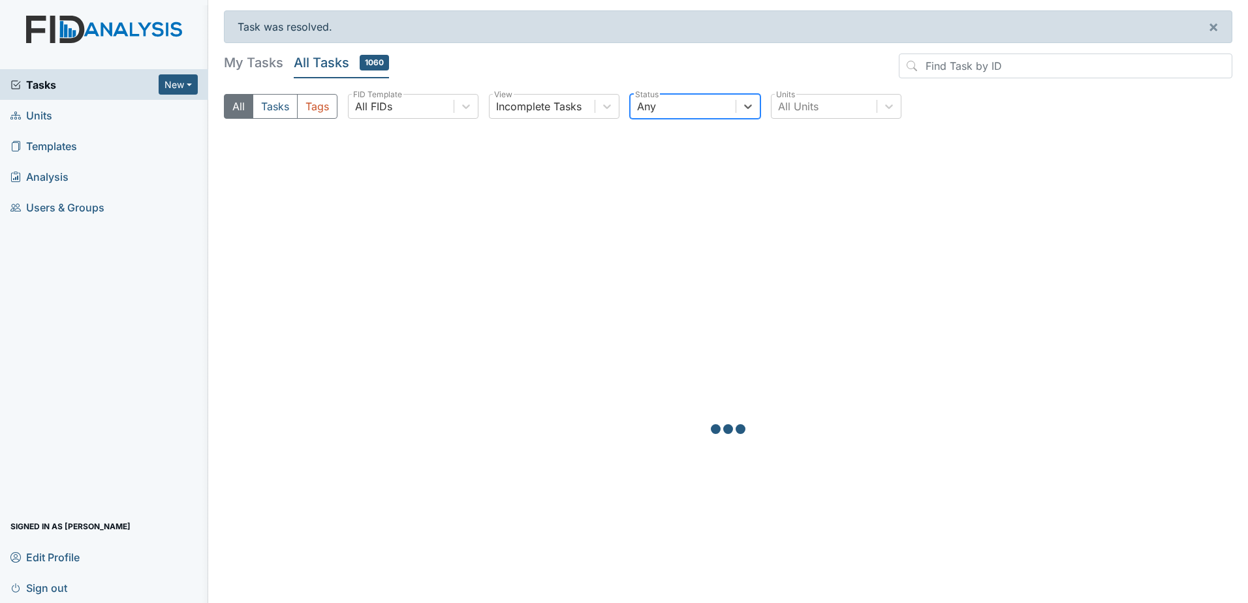
click at [144, 75] on div "Tasks New Form Inspection Document Bundle" at bounding box center [104, 84] width 208 height 31
click at [273, 61] on h5 "My Tasks" at bounding box center [253, 63] width 59 height 18
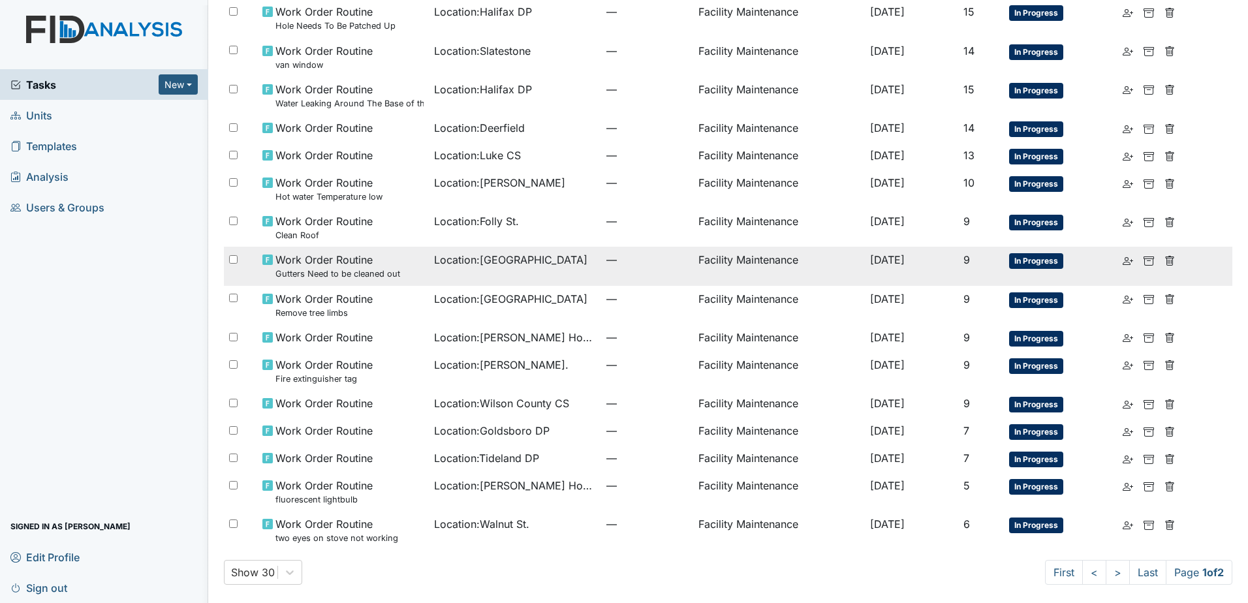
scroll to position [685, 0]
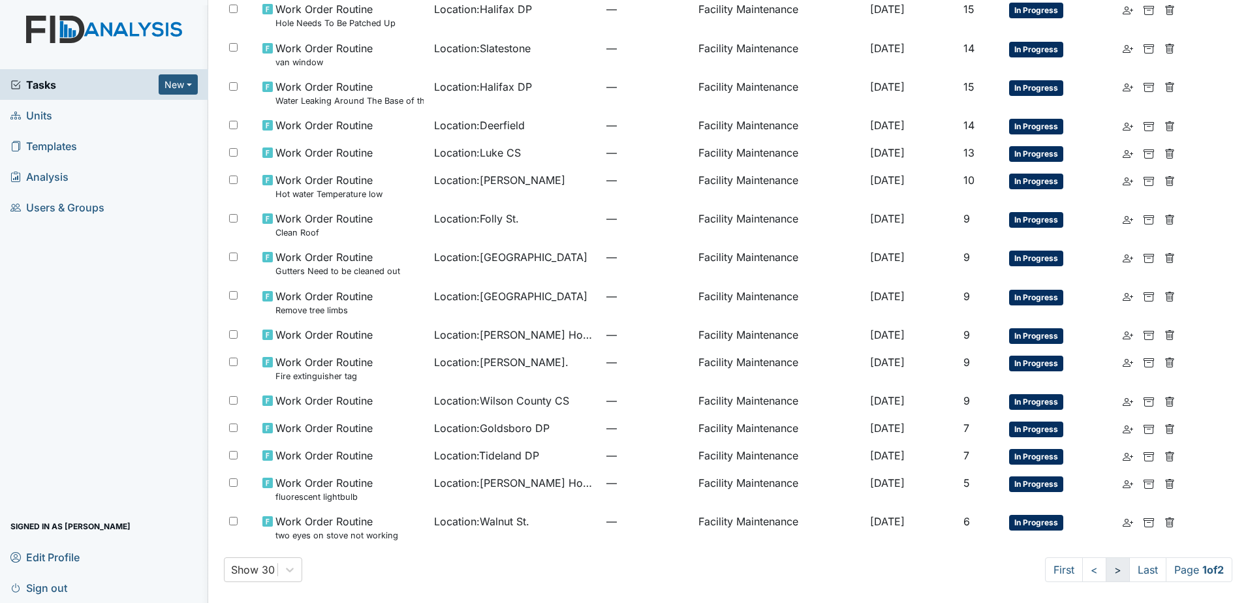
click at [1106, 572] on link ">" at bounding box center [1118, 569] width 24 height 25
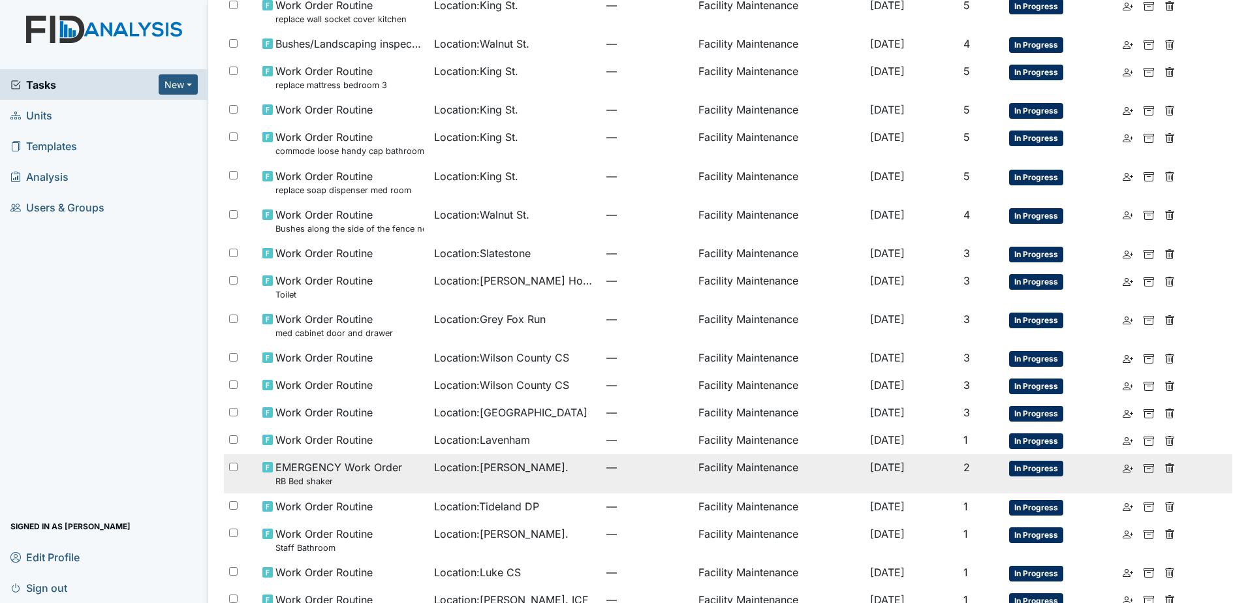
scroll to position [369, 0]
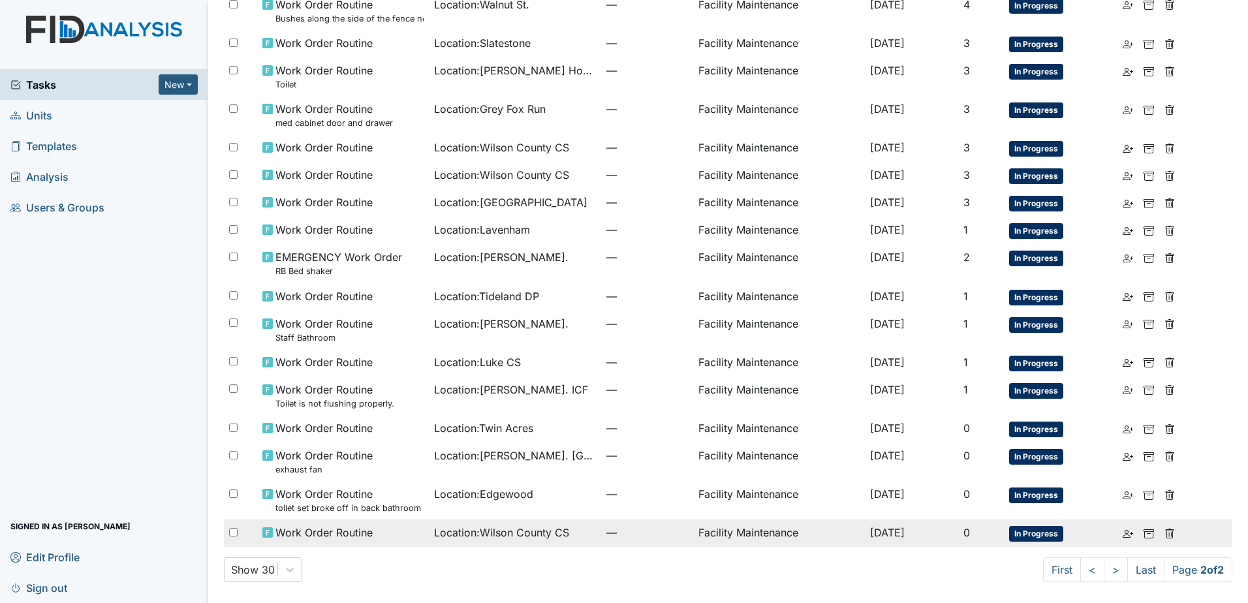
click at [548, 538] on span "Location : Wilson County CS" at bounding box center [501, 533] width 135 height 16
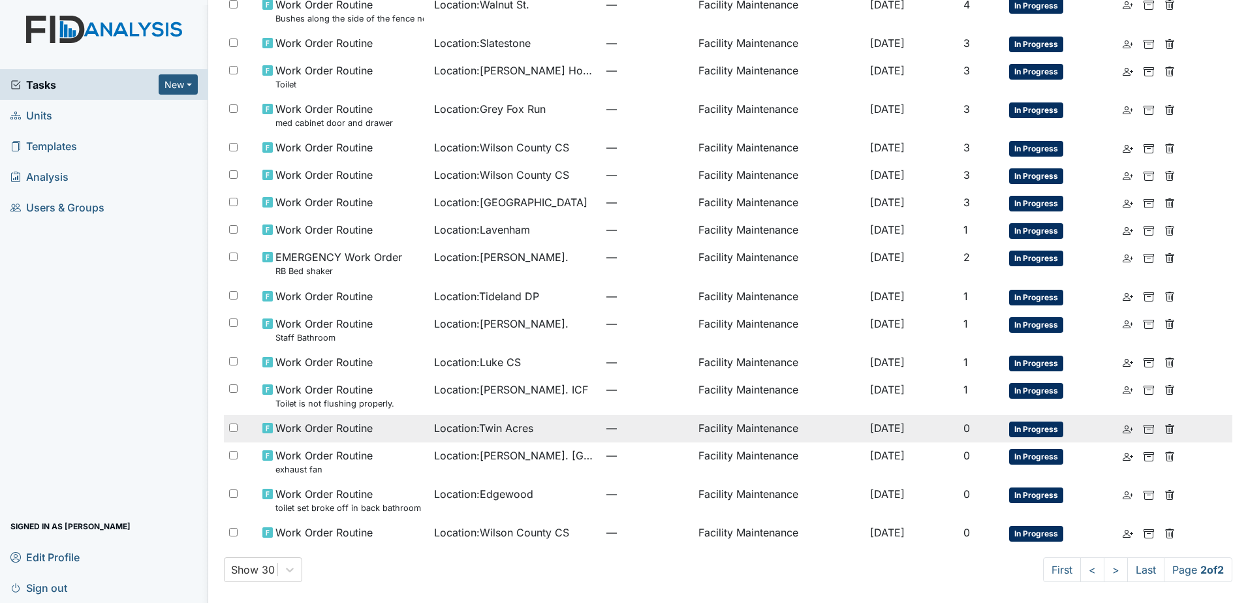
click at [375, 438] on td "Work Order Routine" at bounding box center [343, 428] width 172 height 27
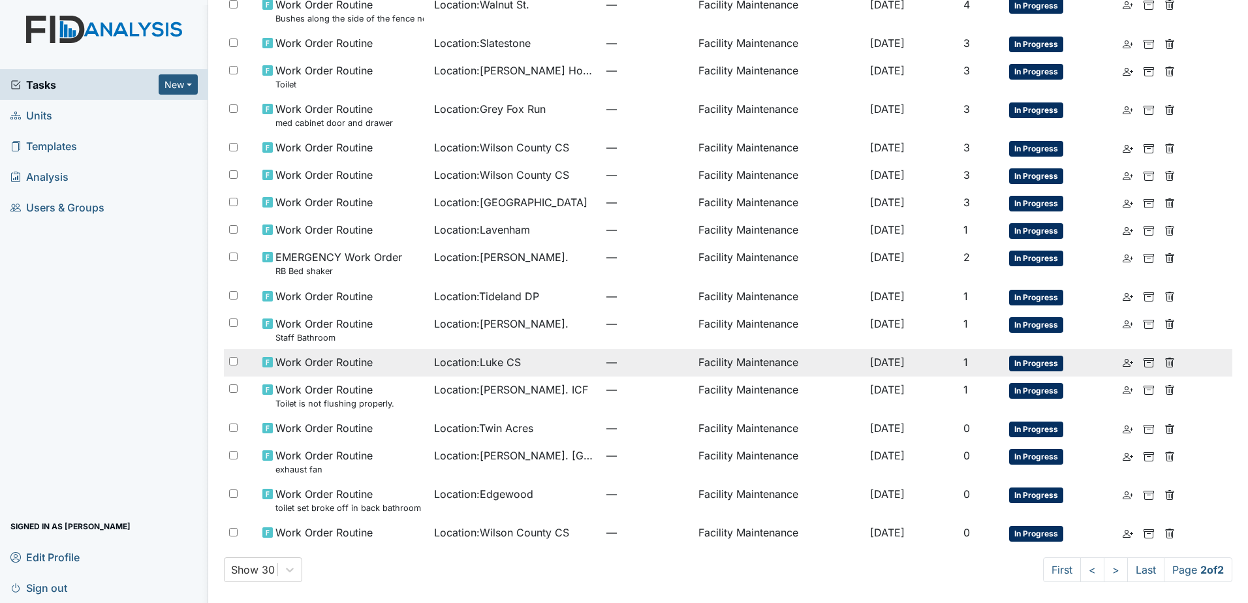
click at [499, 360] on span "Location : Luke CS" at bounding box center [477, 362] width 87 height 16
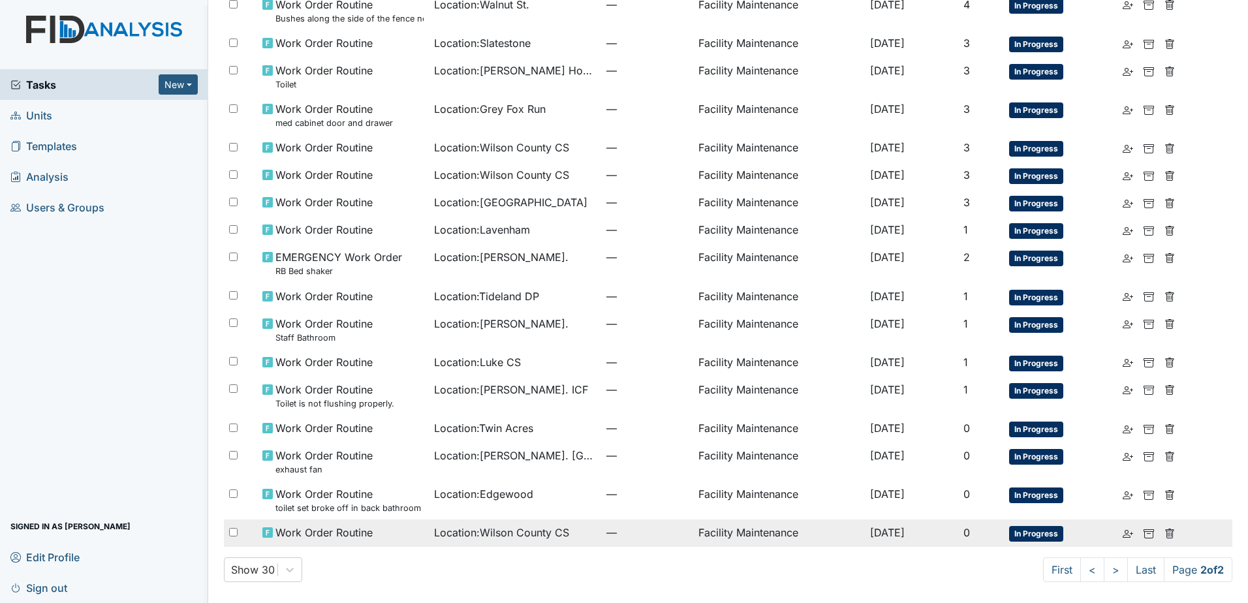
click at [462, 535] on span "Location : Wilson County CS" at bounding box center [501, 533] width 135 height 16
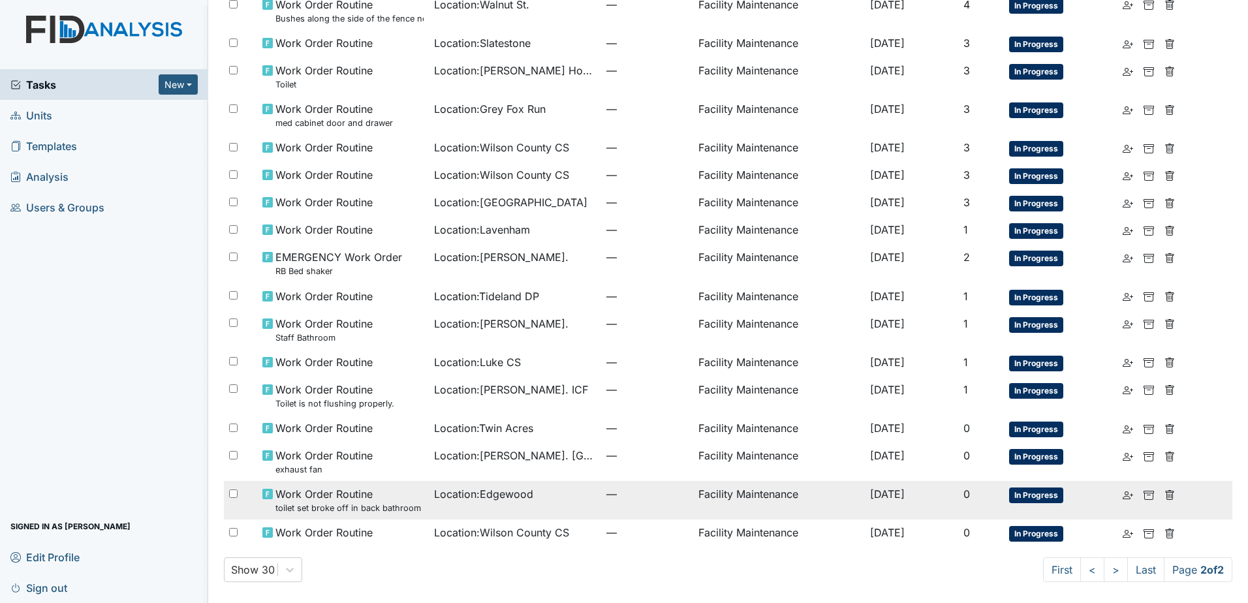
click at [471, 504] on td "Location : Edgewood" at bounding box center [515, 500] width 172 height 39
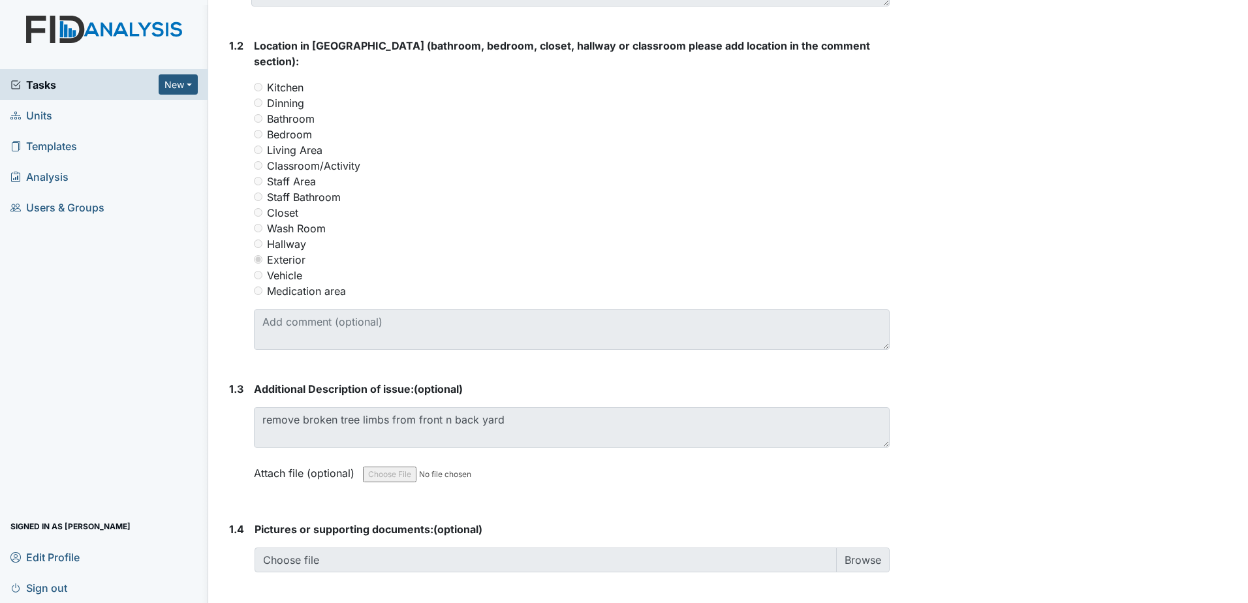
scroll to position [757, 0]
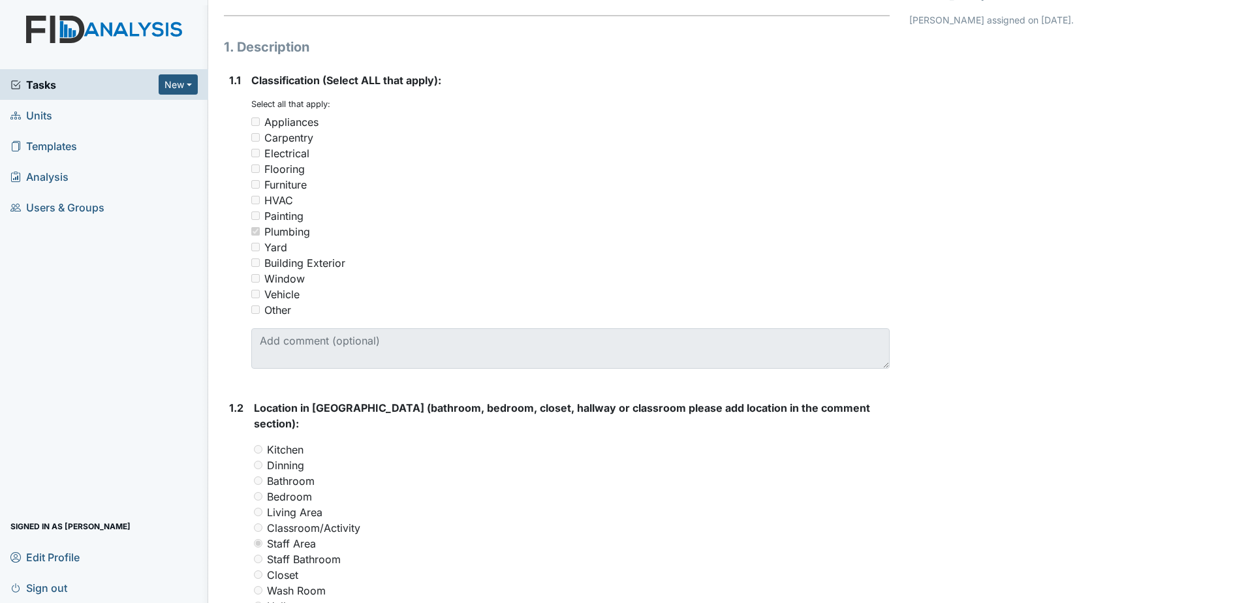
scroll to position [326, 0]
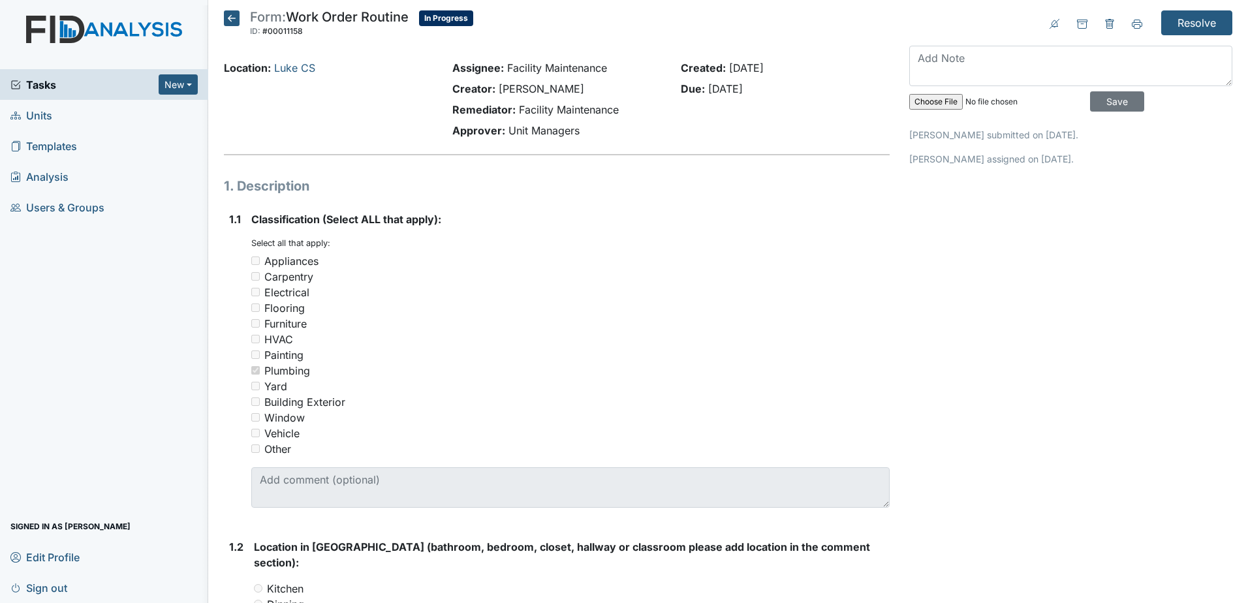
scroll to position [392, 0]
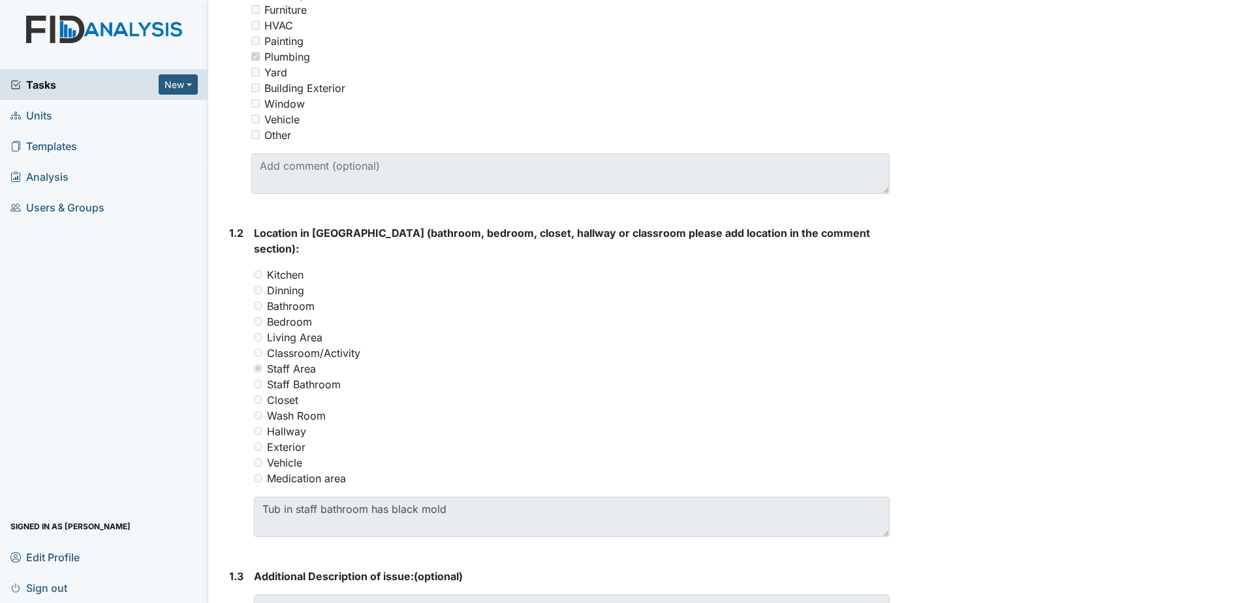
scroll to position [392, 0]
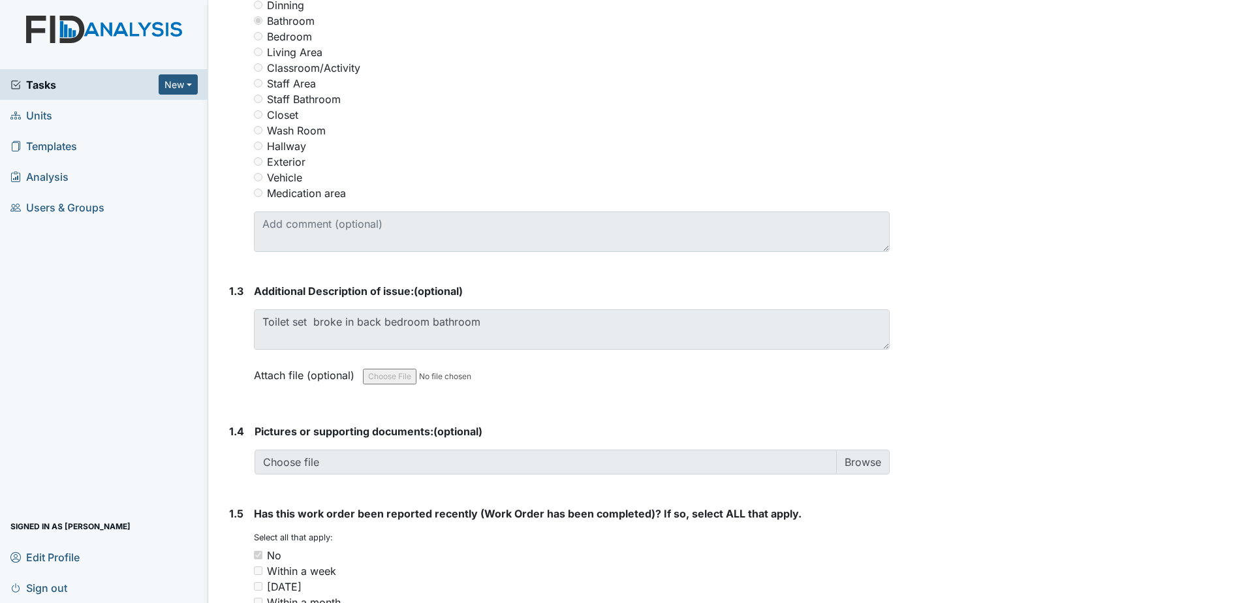
scroll to position [653, 0]
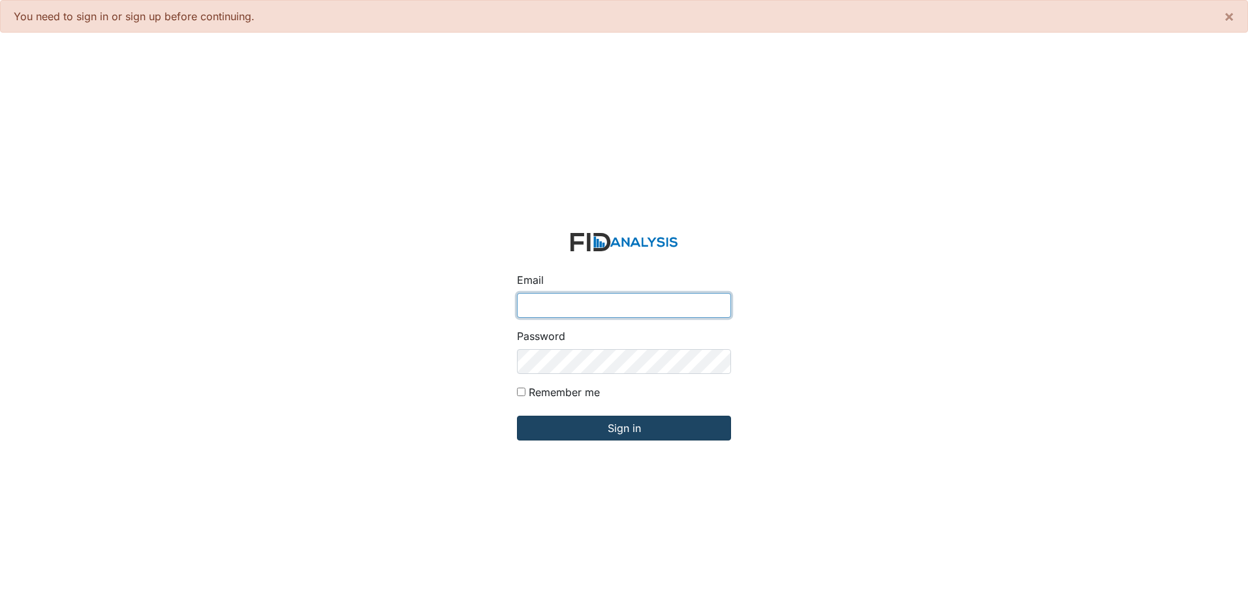
type input "[EMAIL_ADDRESS][DOMAIN_NAME]"
click at [638, 428] on input "Sign in" at bounding box center [624, 428] width 214 height 25
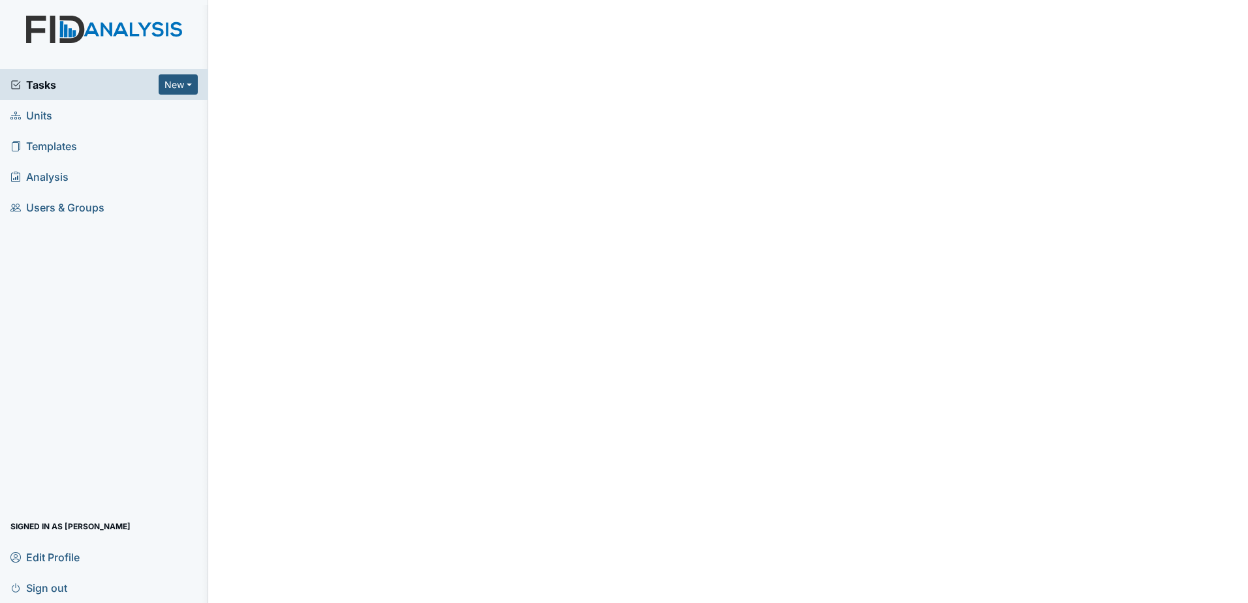
click at [139, 84] on span "Tasks" at bounding box center [84, 85] width 148 height 16
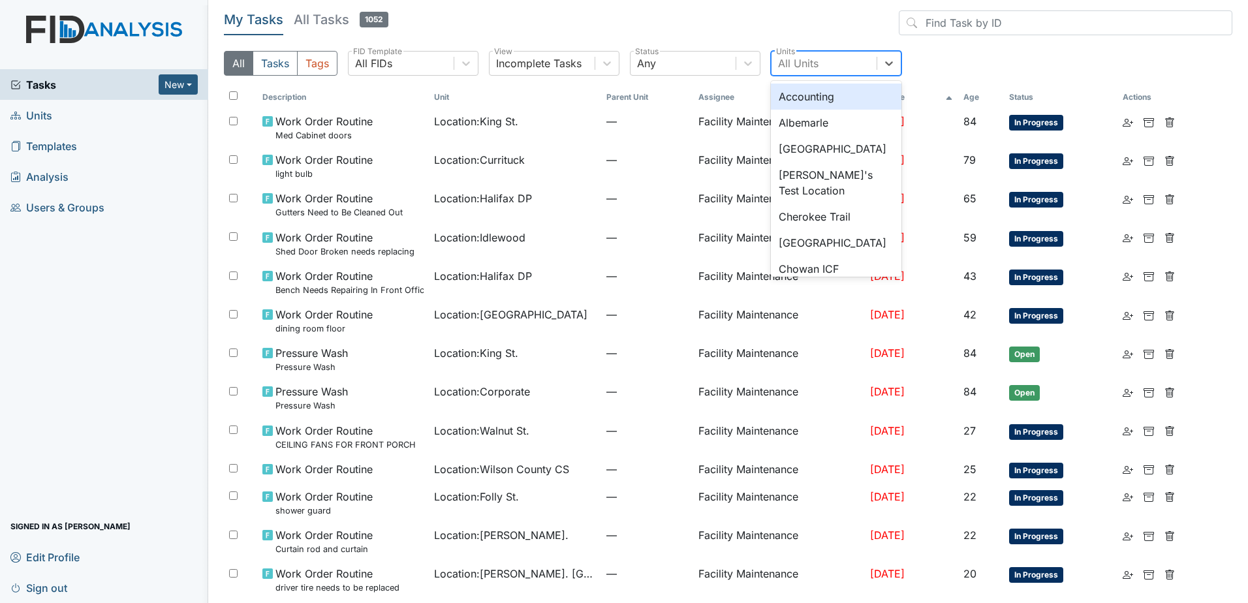
click at [852, 74] on div "All Units" at bounding box center [824, 63] width 105 height 23
type input "tidel"
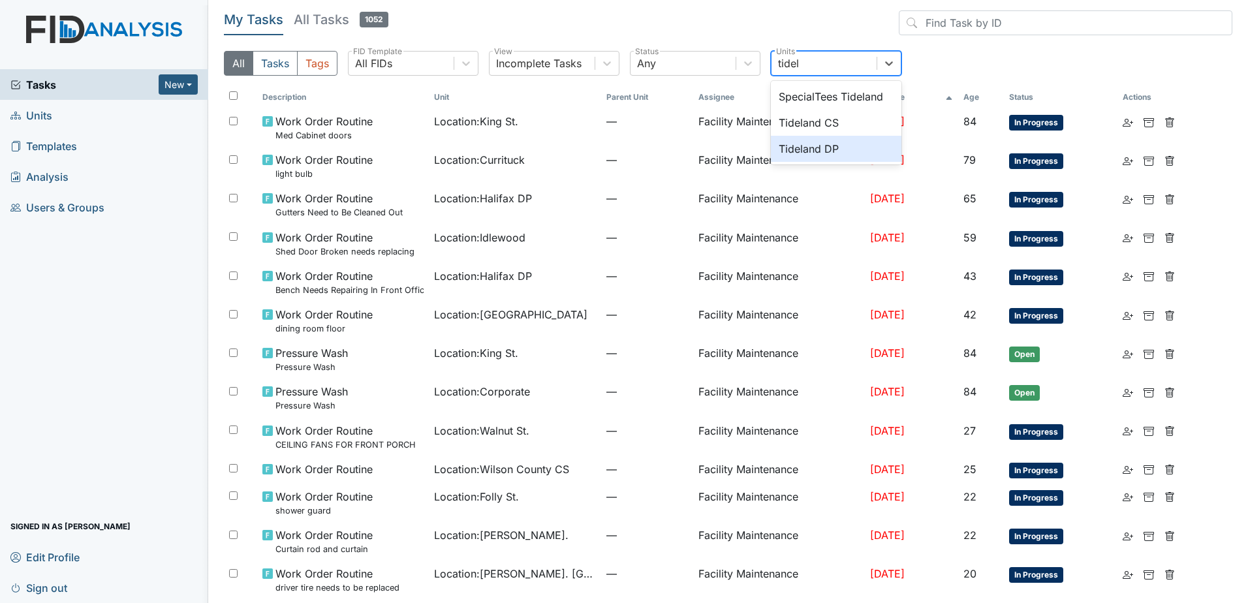
click at [844, 149] on div "Tideland DP" at bounding box center [836, 149] width 131 height 26
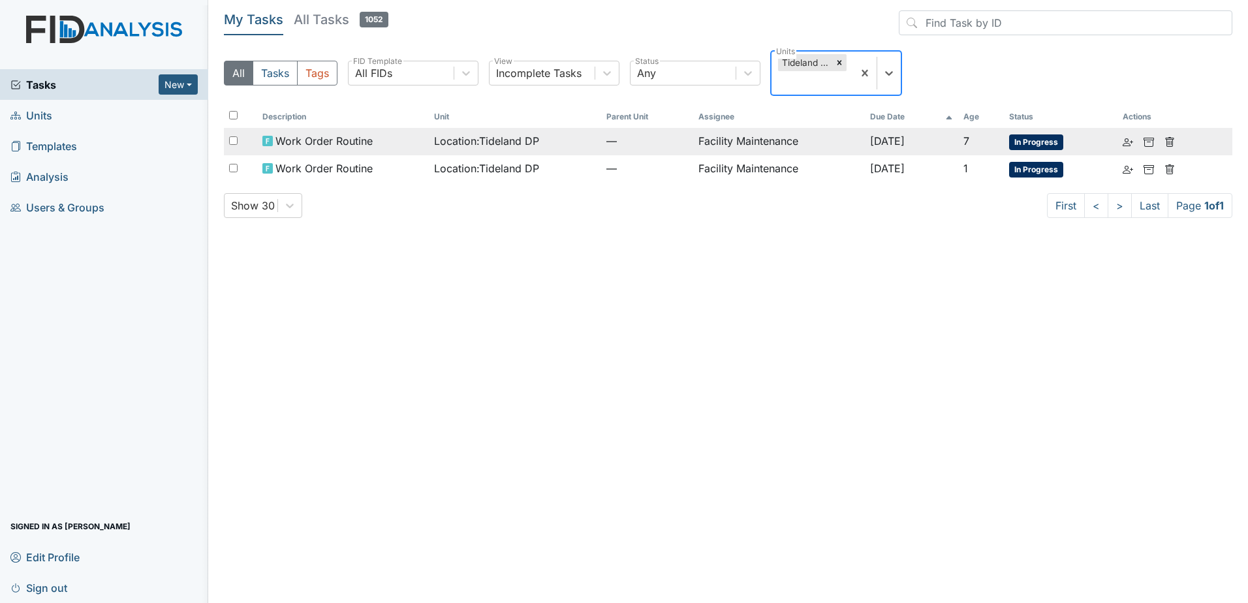
click at [718, 138] on td "Facility Maintenance" at bounding box center [779, 141] width 172 height 27
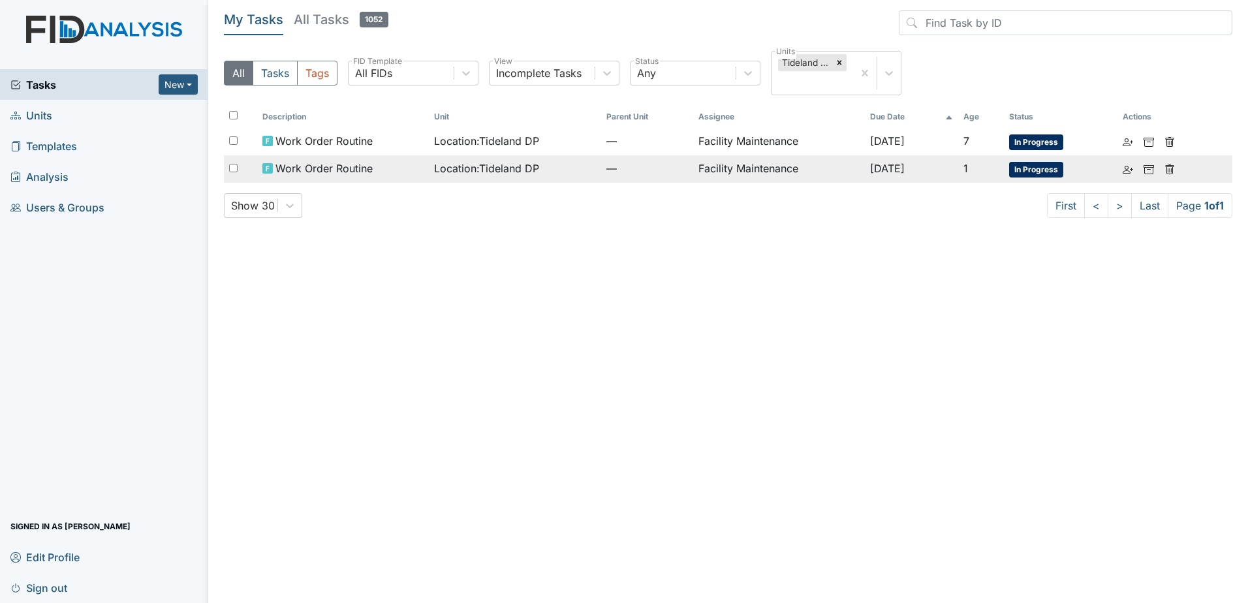
click at [450, 167] on span "Location : Tideland DP" at bounding box center [486, 169] width 105 height 16
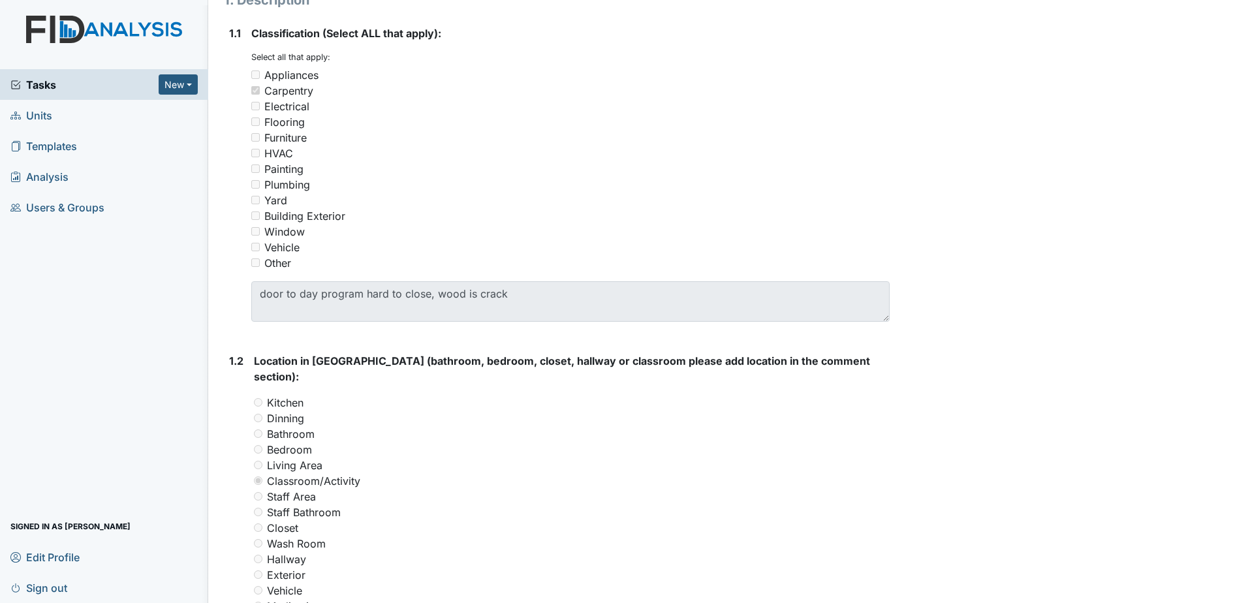
scroll to position [392, 0]
